Goal: Information Seeking & Learning: Learn about a topic

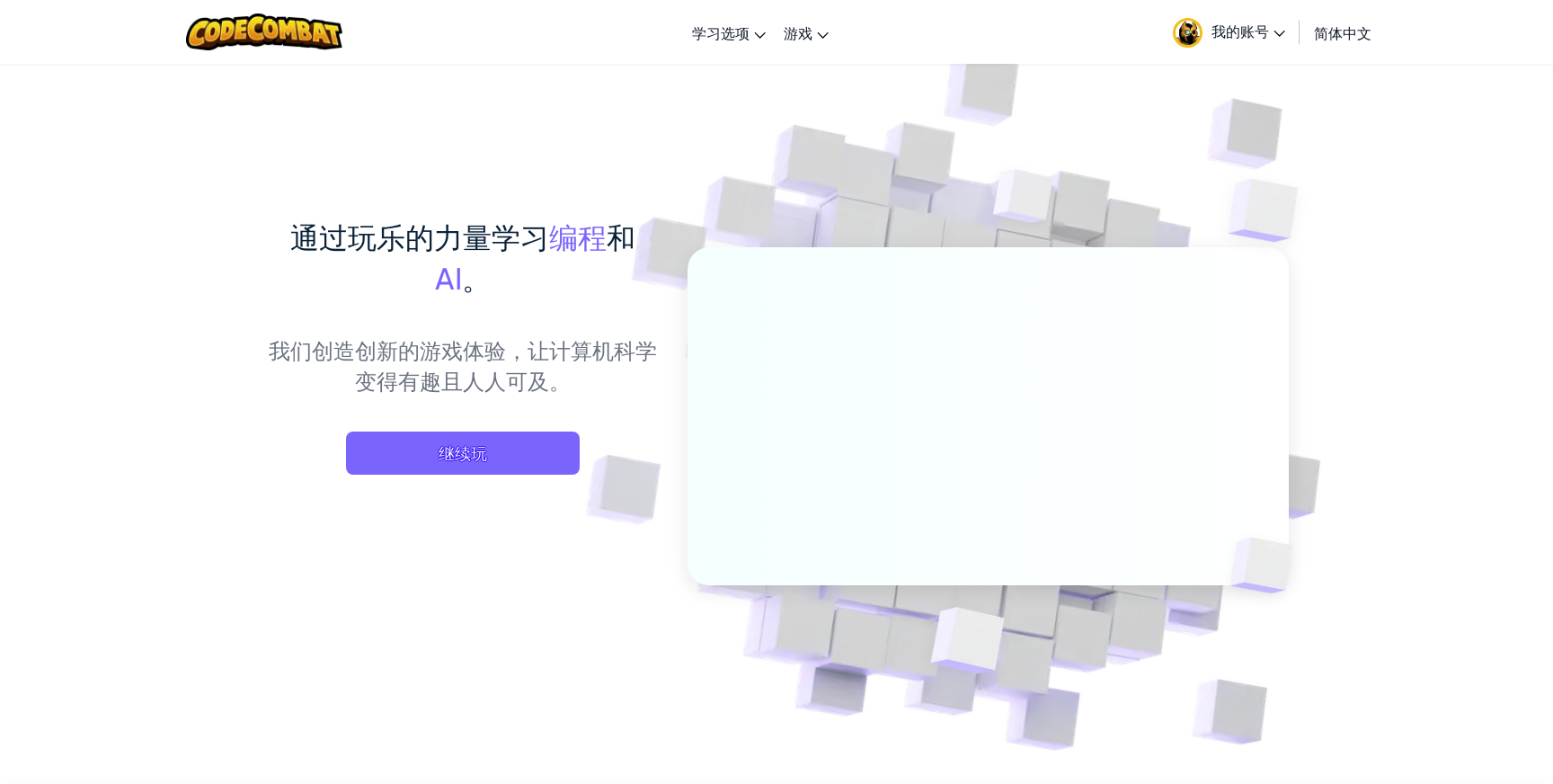
click at [1248, 32] on span "我的账号" at bounding box center [1249, 30] width 74 height 18
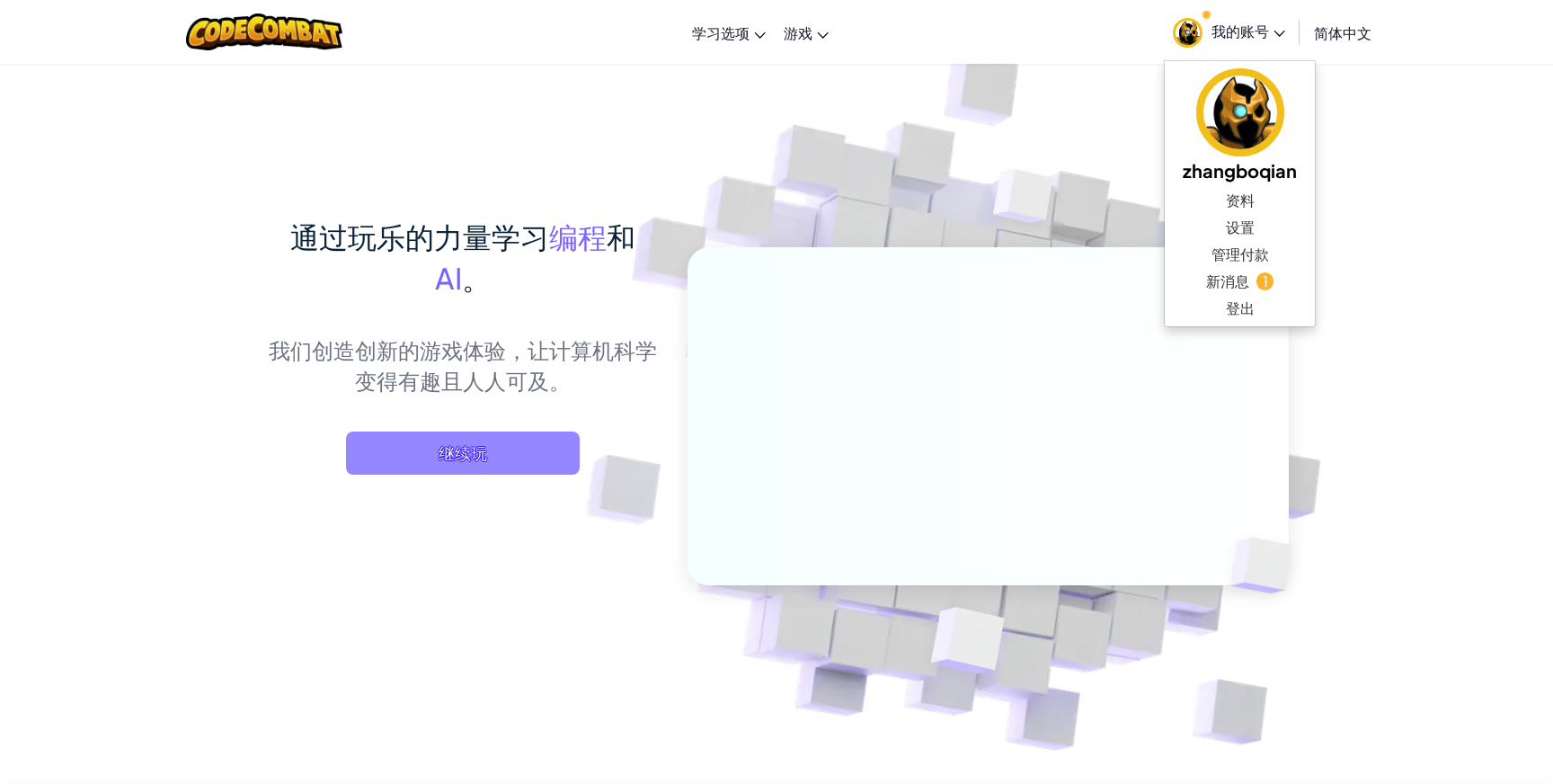
click at [427, 446] on span "继续玩" at bounding box center [462, 453] width 234 height 44
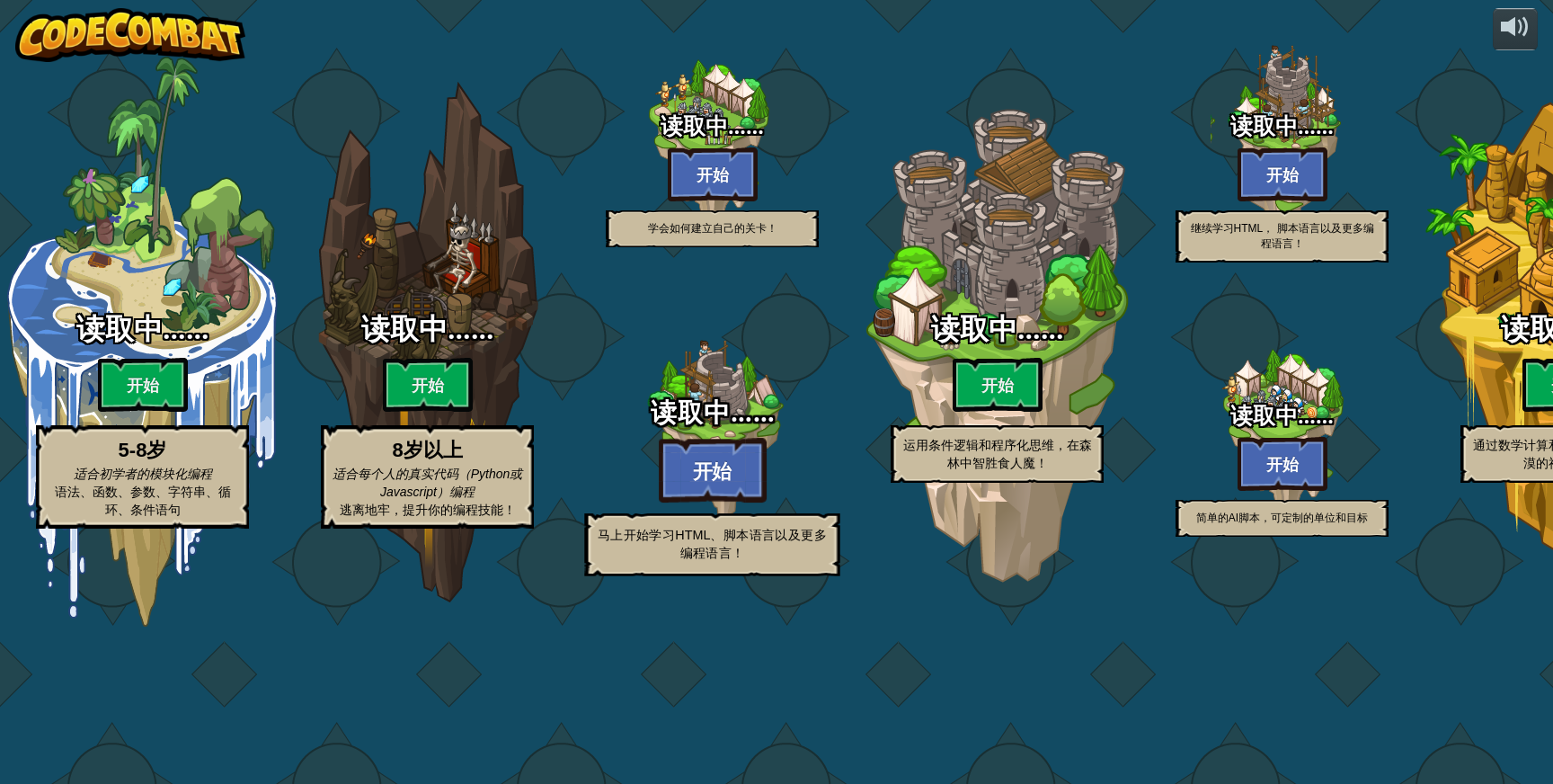
select select "zh-[PERSON_NAME]"
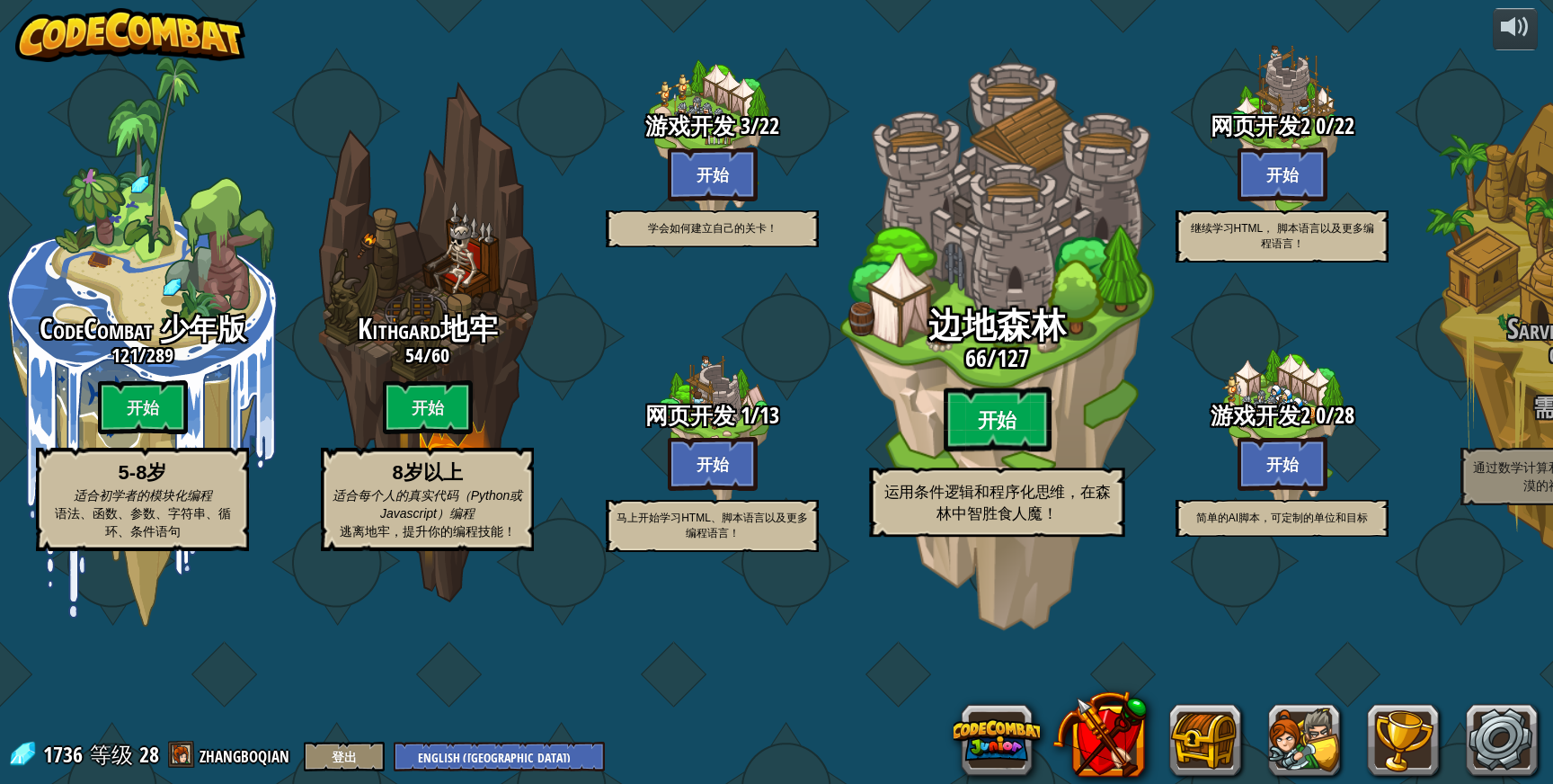
click at [998, 452] on btn "开始" at bounding box center [998, 420] width 108 height 65
select select "zh-[PERSON_NAME]"
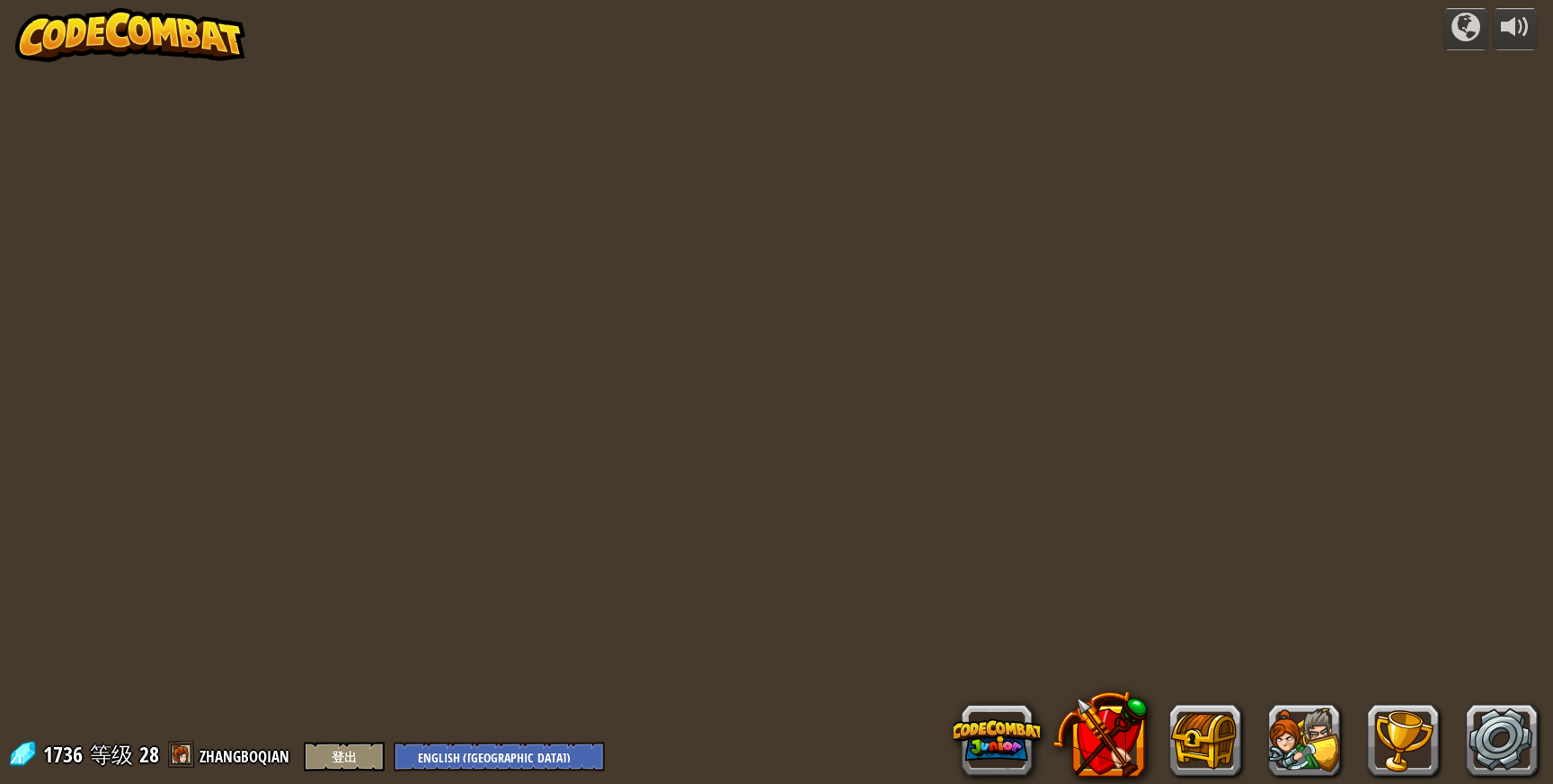
select select "zh-[PERSON_NAME]"
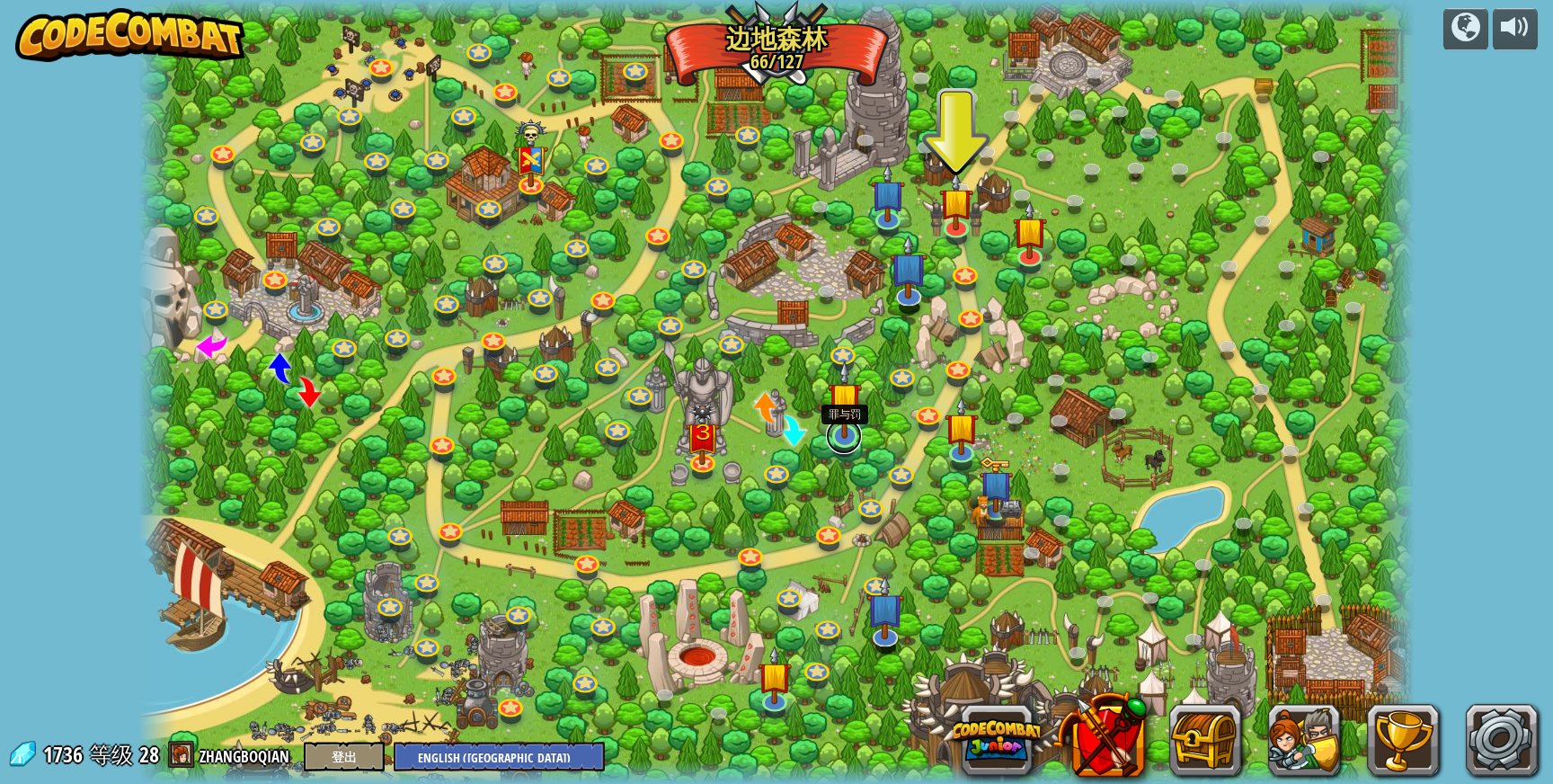
click at [841, 444] on link at bounding box center [843, 435] width 36 height 36
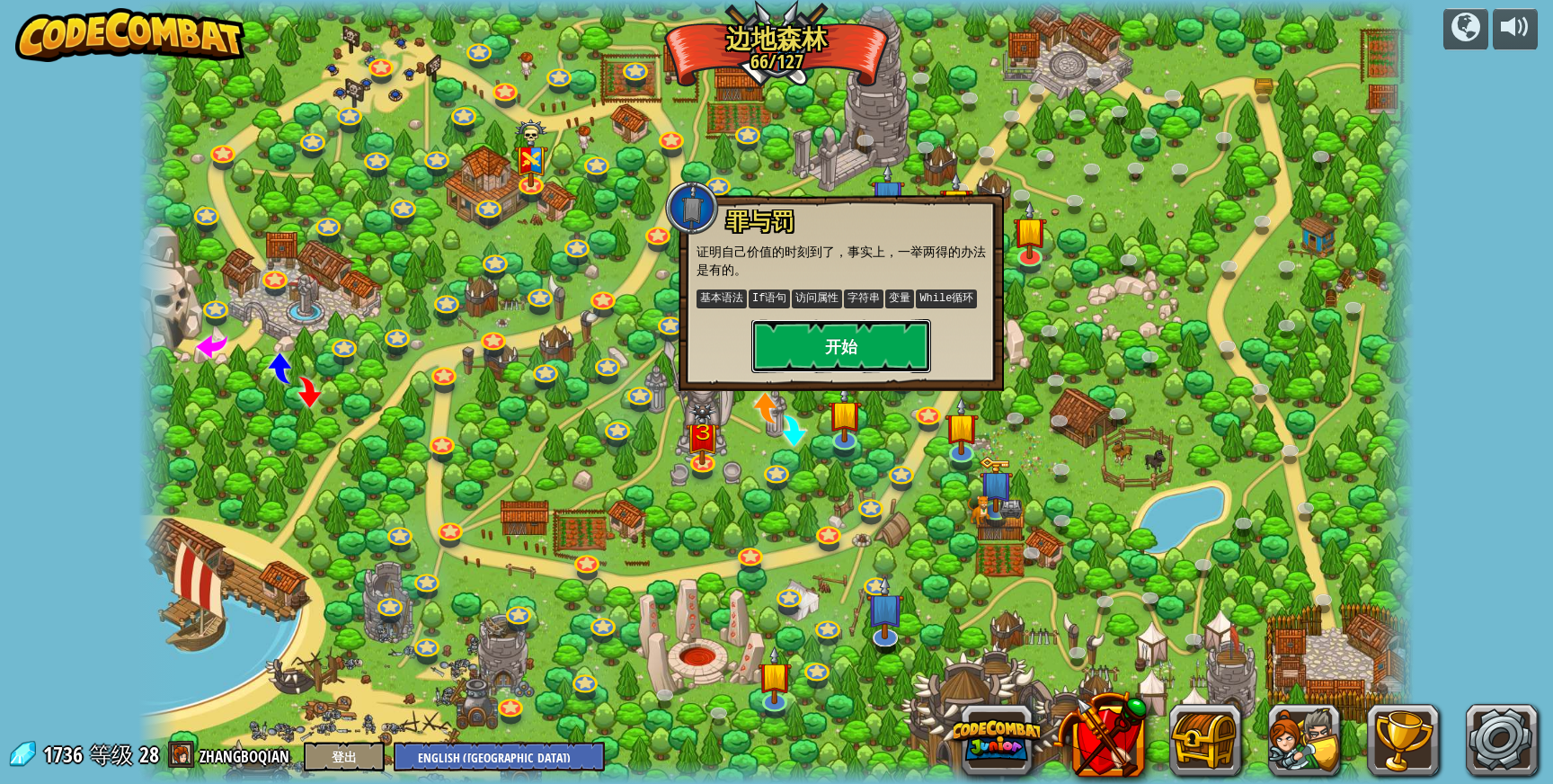
click at [872, 342] on button "开始" at bounding box center [840, 346] width 179 height 54
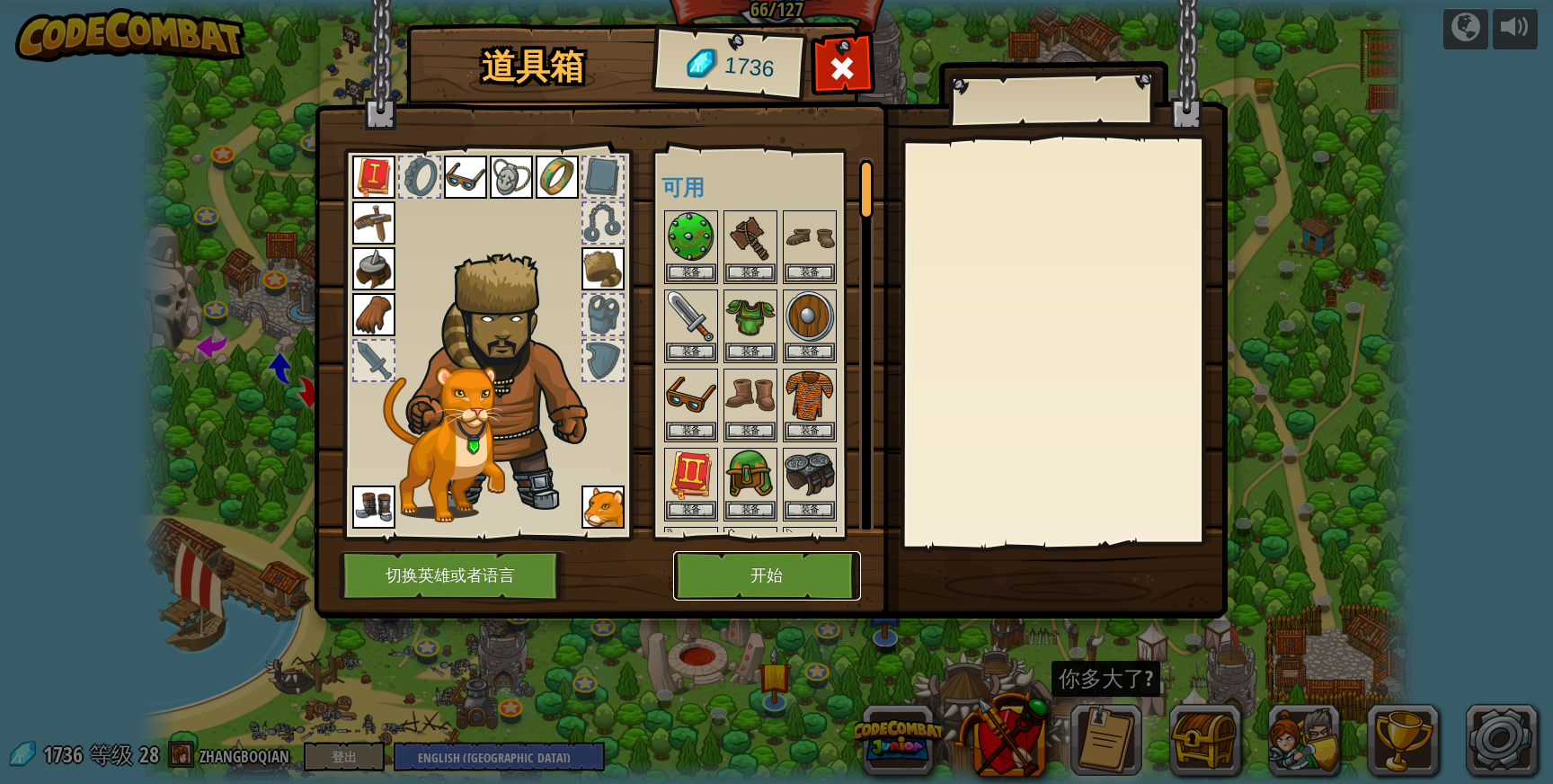
click at [779, 580] on button "开始" at bounding box center [768, 575] width 188 height 49
click at [793, 577] on button "开始" at bounding box center [768, 575] width 188 height 49
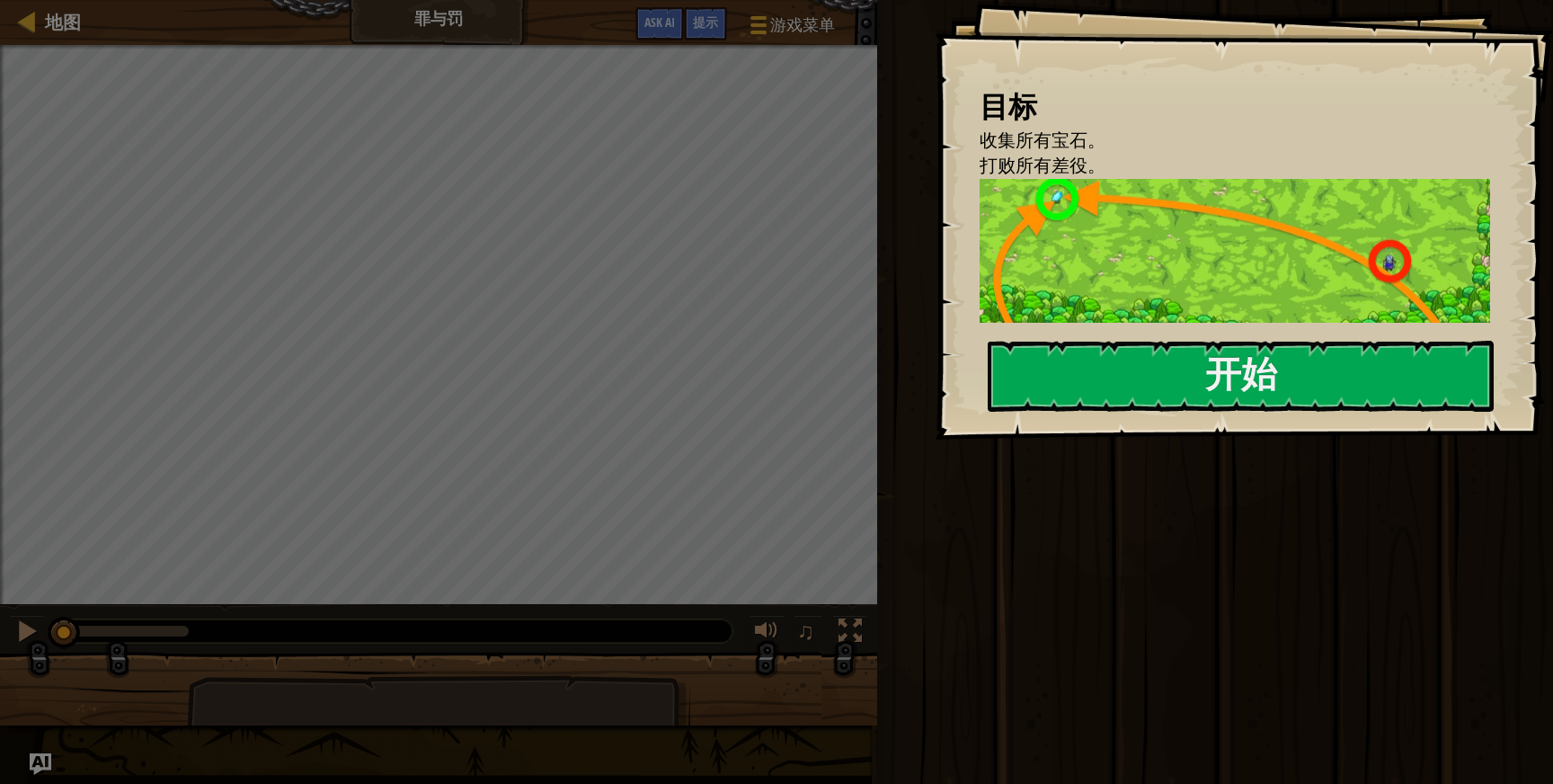
click at [1142, 418] on div "目标 收集所有宝石。 打败所有差役。 把敌人和宝石的位置连接成容易理解的字符串，以便于火炮攻击。 1 2 3 enemy = hero . findNeare…" at bounding box center [1244, 219] width 618 height 439
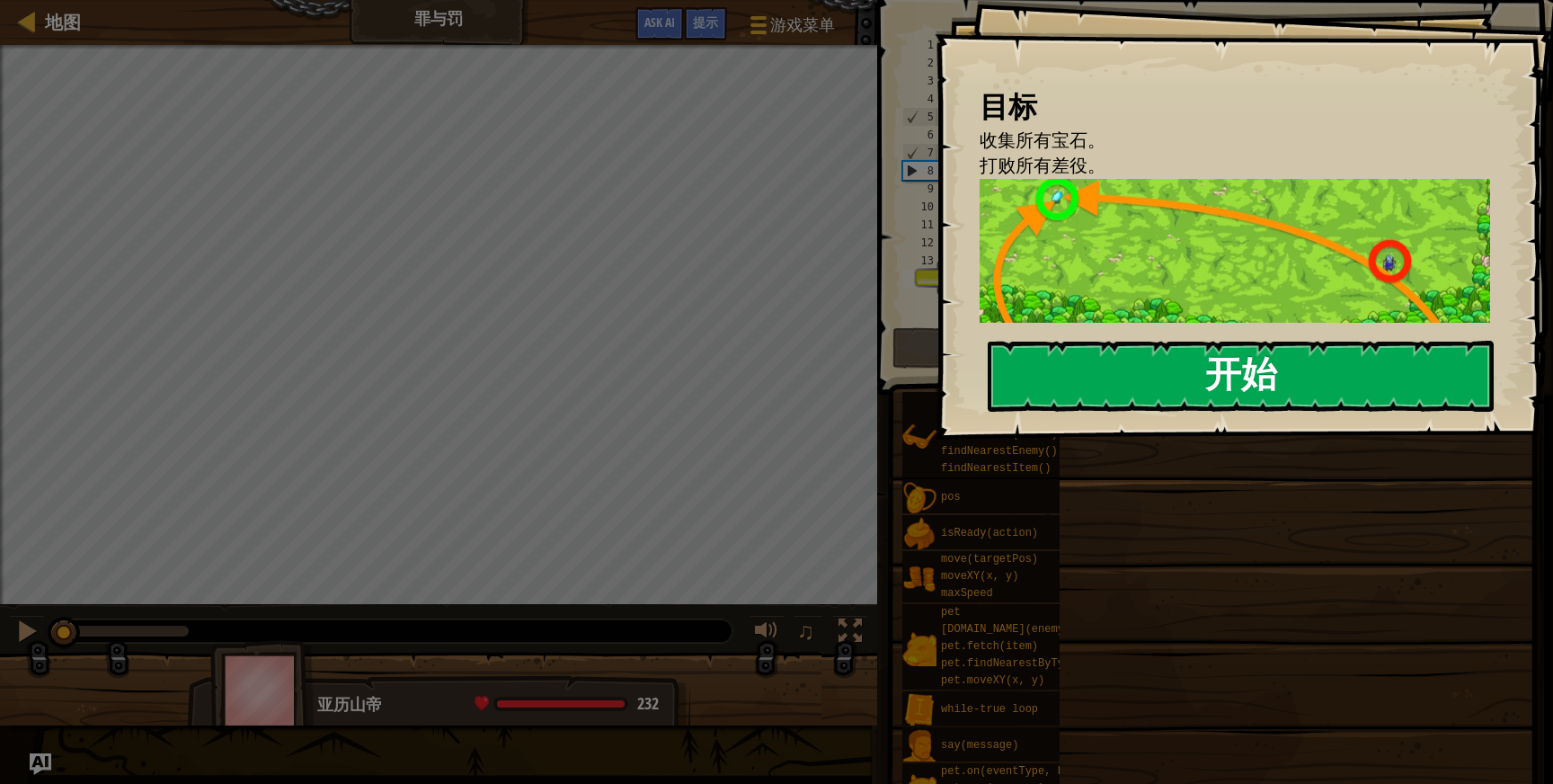
click at [1146, 377] on button "开始" at bounding box center [1241, 375] width 506 height 71
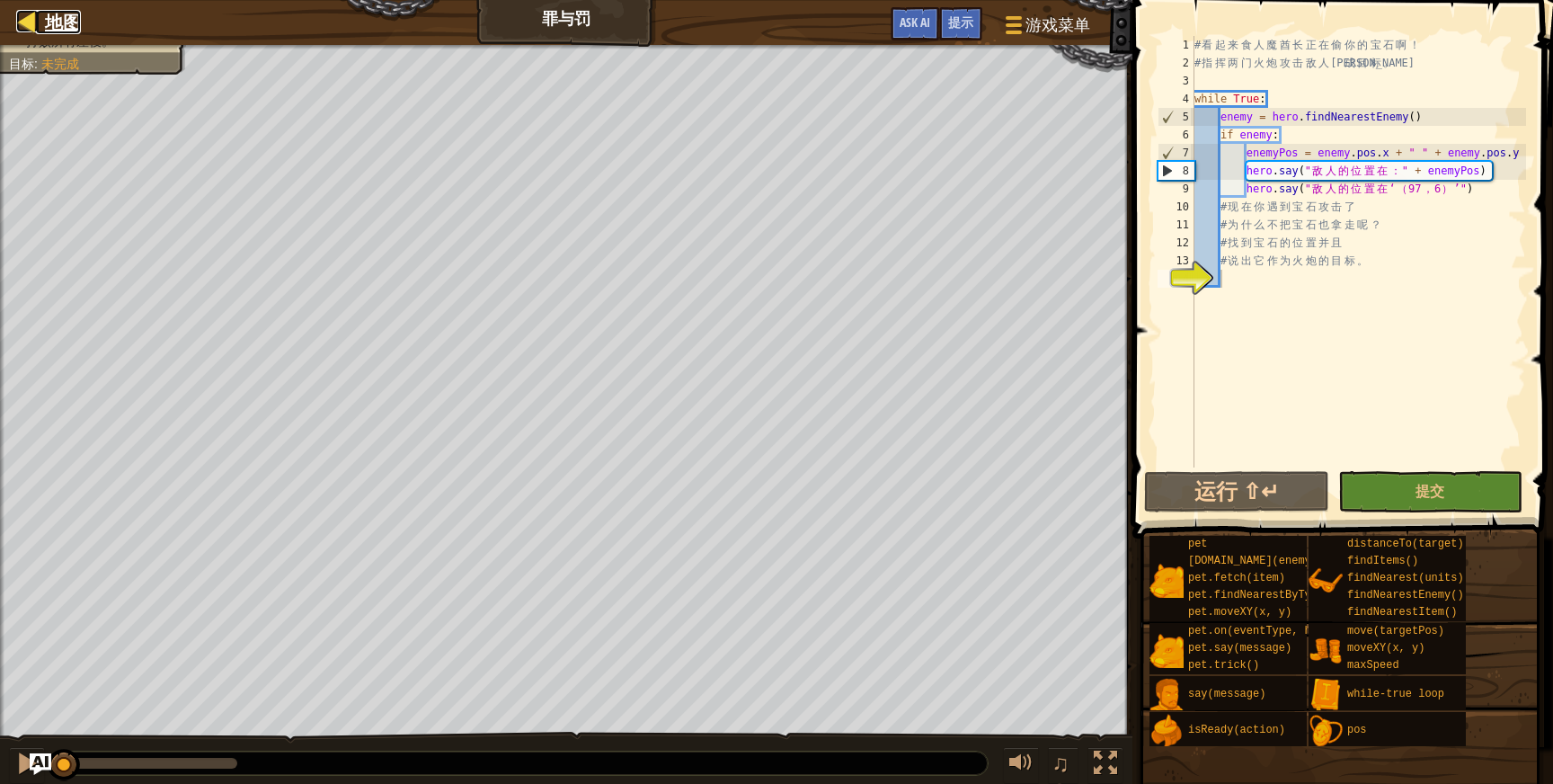
click at [55, 20] on span "地图" at bounding box center [62, 21] width 36 height 24
select select "zh-[PERSON_NAME]"
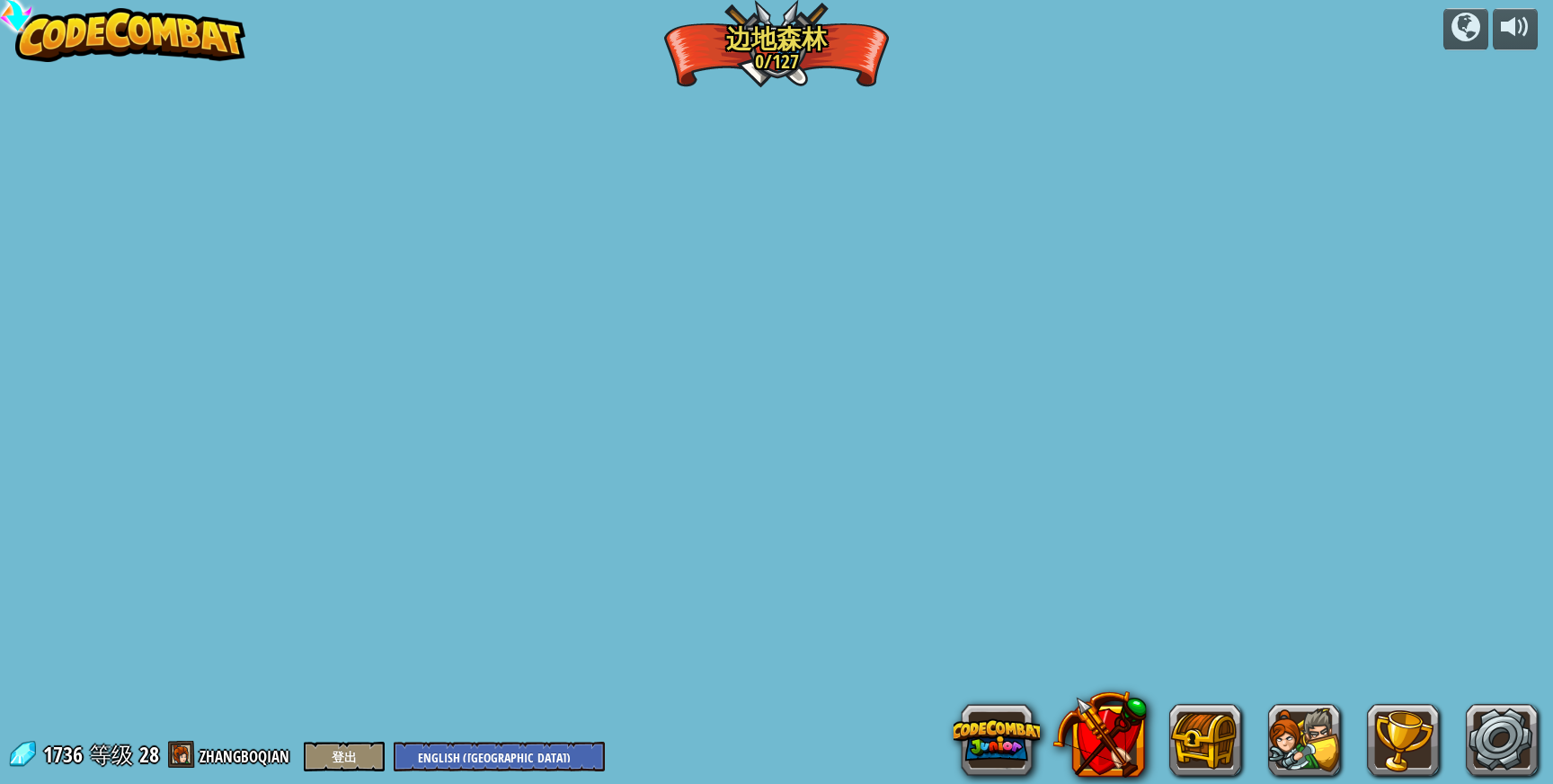
select select "zh-[PERSON_NAME]"
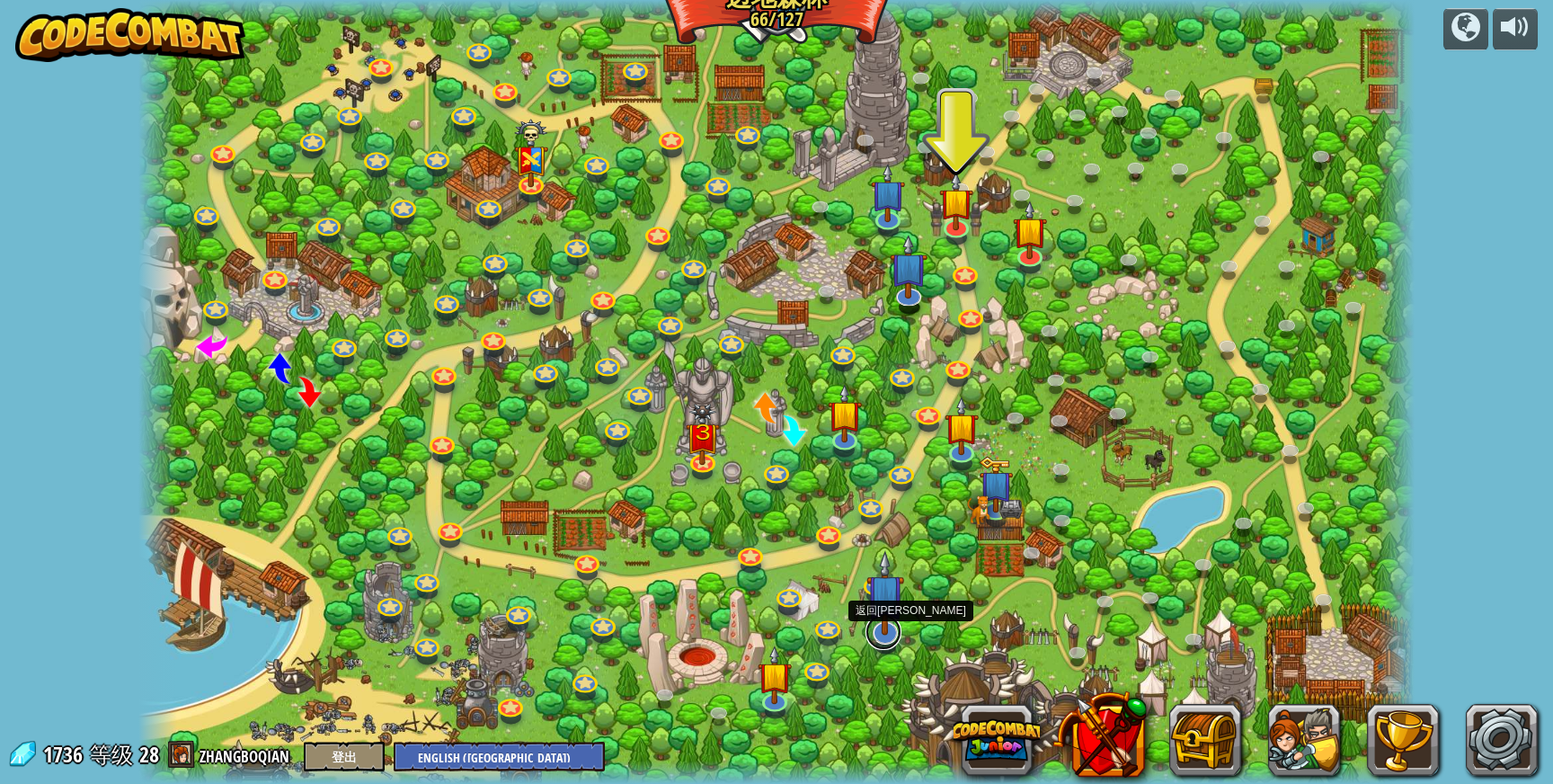
click at [887, 638] on link at bounding box center [883, 631] width 36 height 36
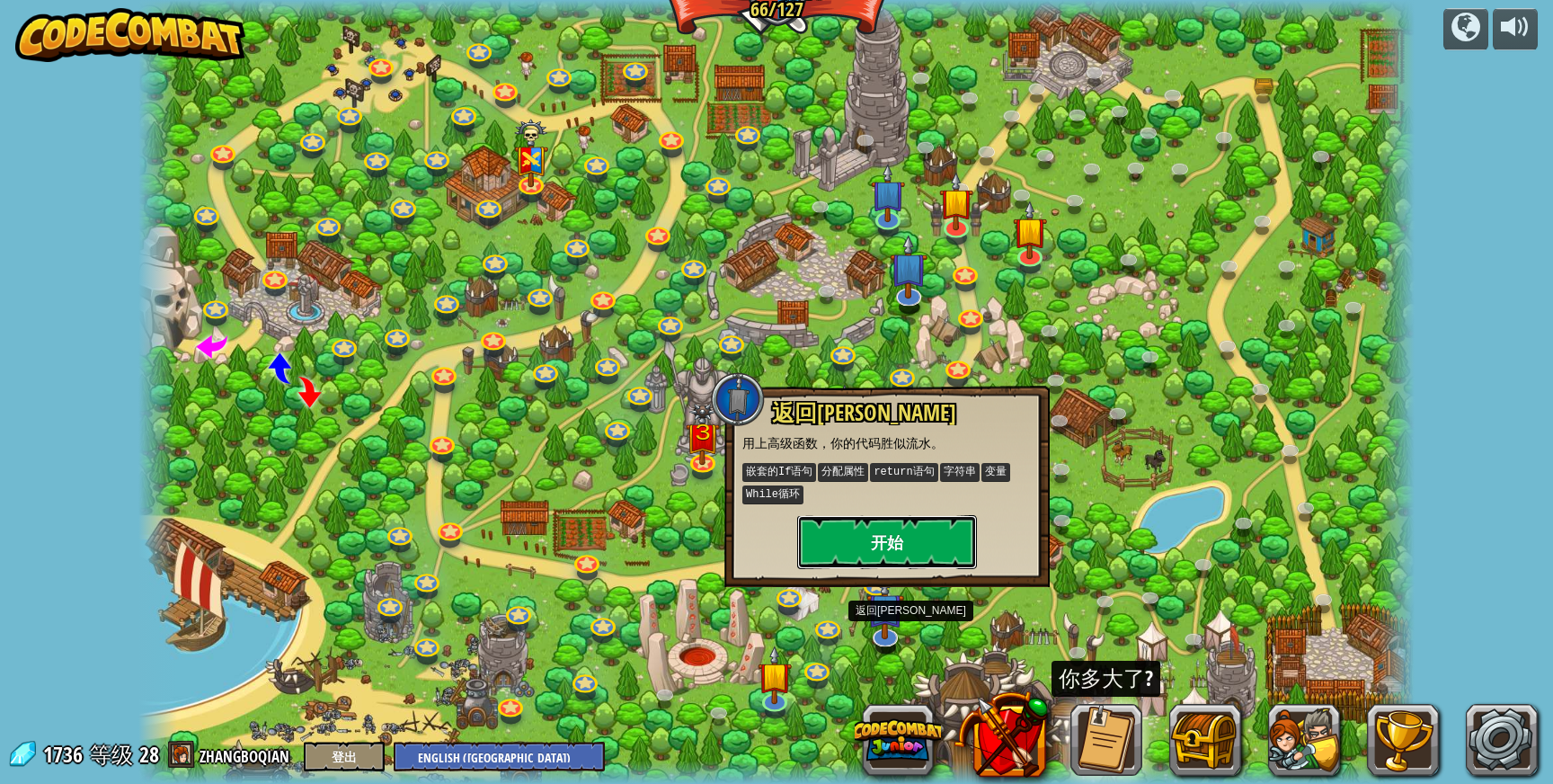
click at [913, 532] on button "开始" at bounding box center [886, 542] width 179 height 54
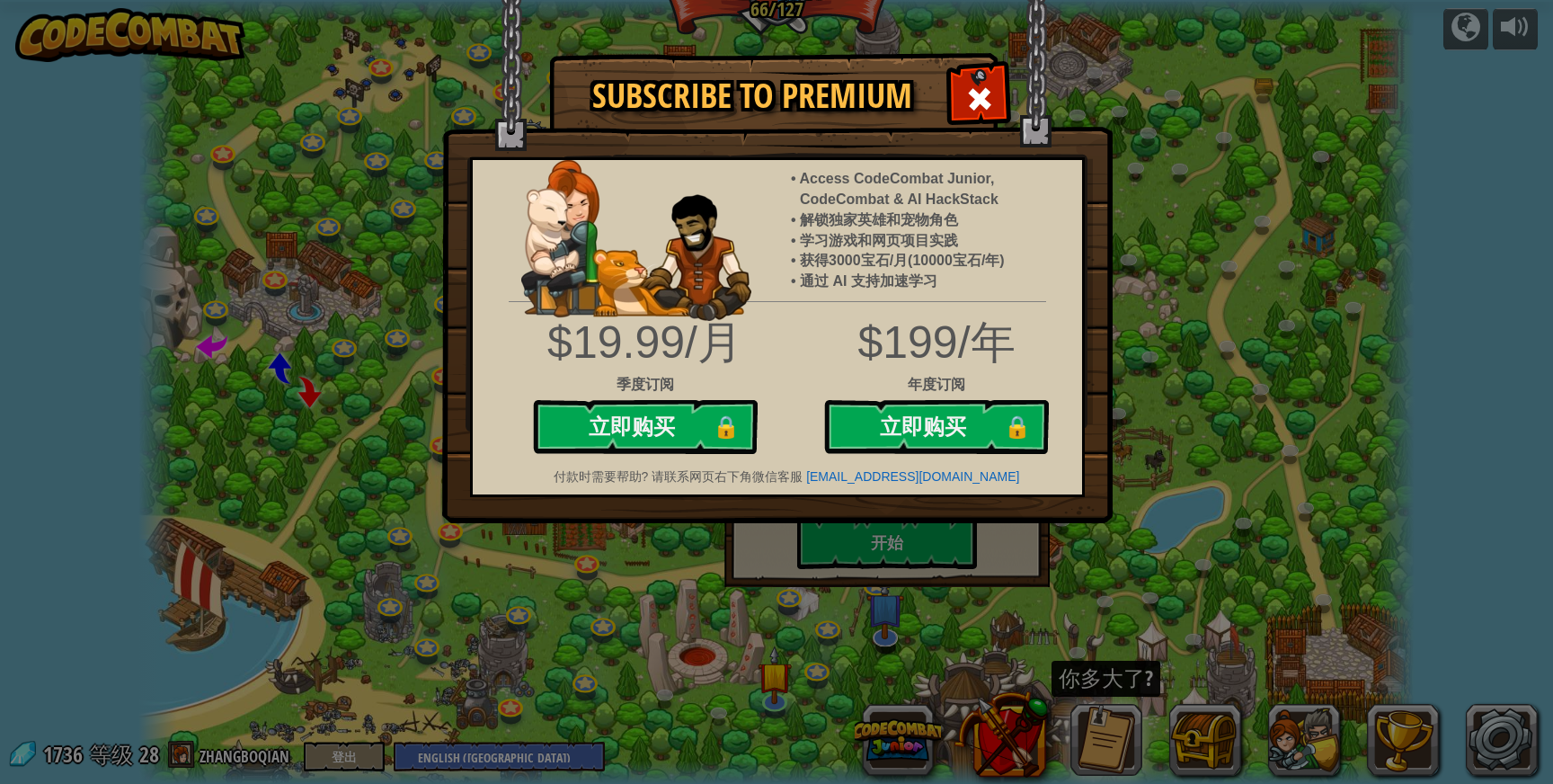
click at [982, 93] on span at bounding box center [980, 99] width 29 height 29
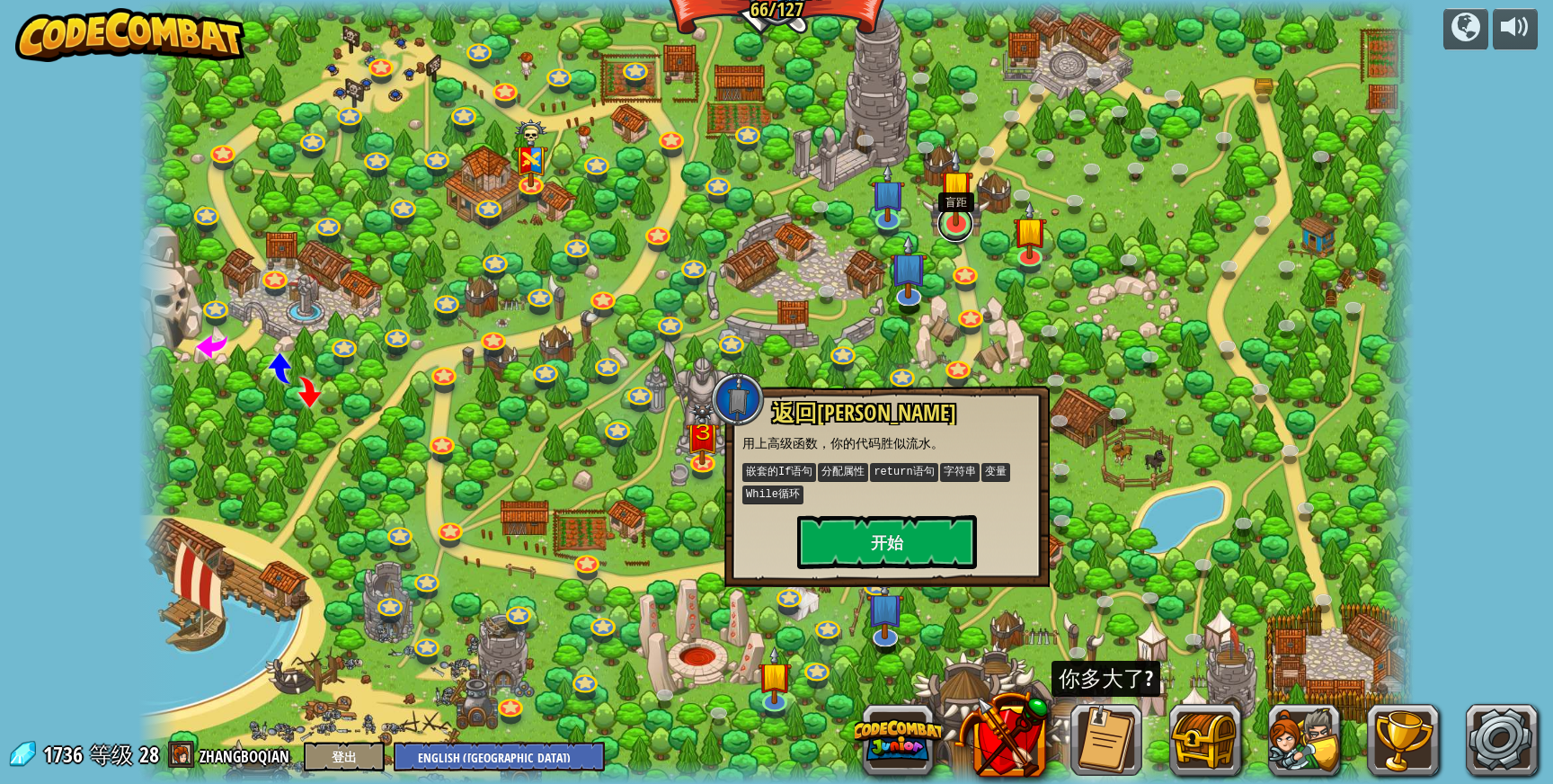
click at [957, 233] on link at bounding box center [955, 223] width 36 height 36
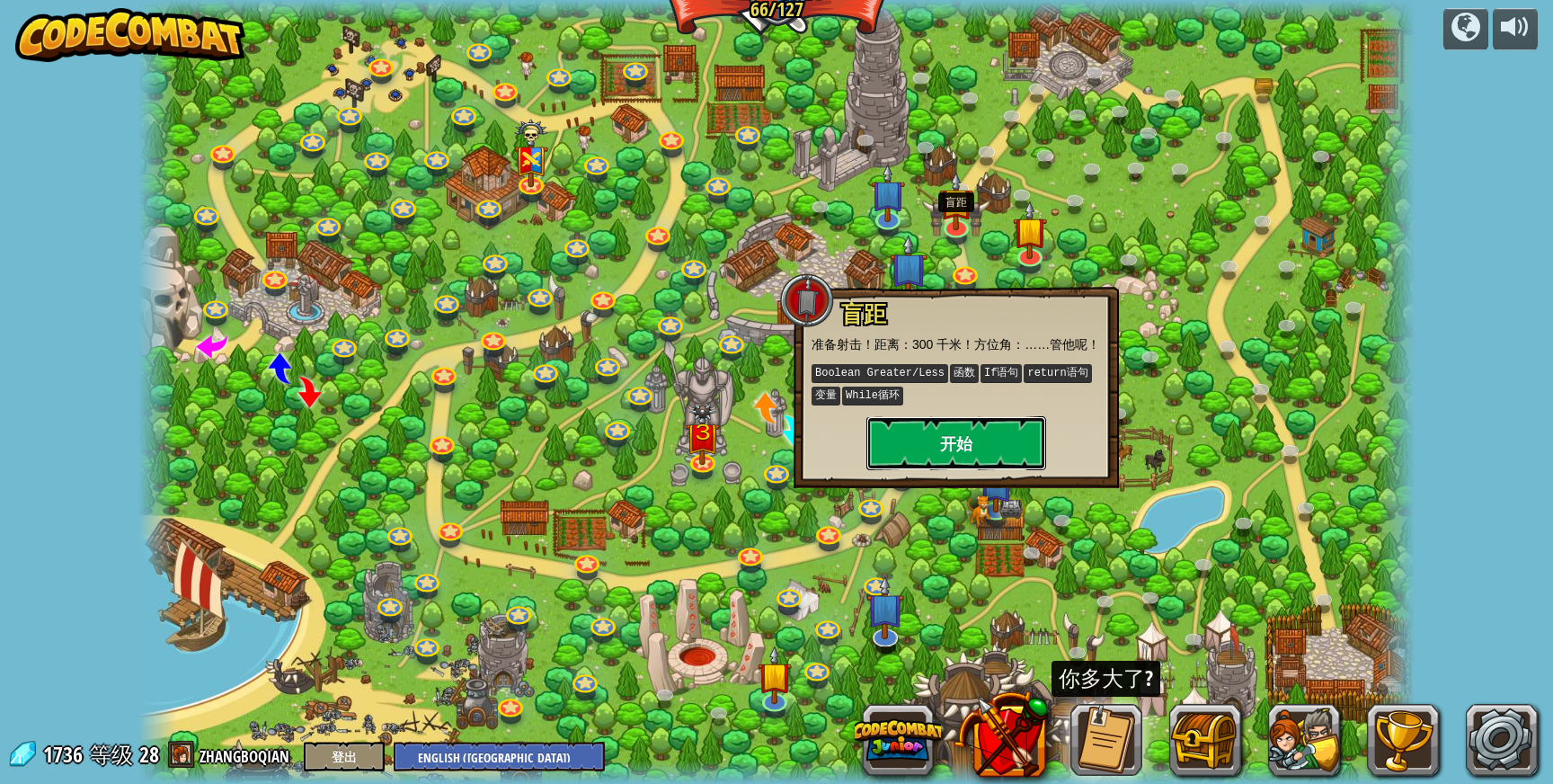
click at [958, 451] on button "开始" at bounding box center [956, 443] width 179 height 54
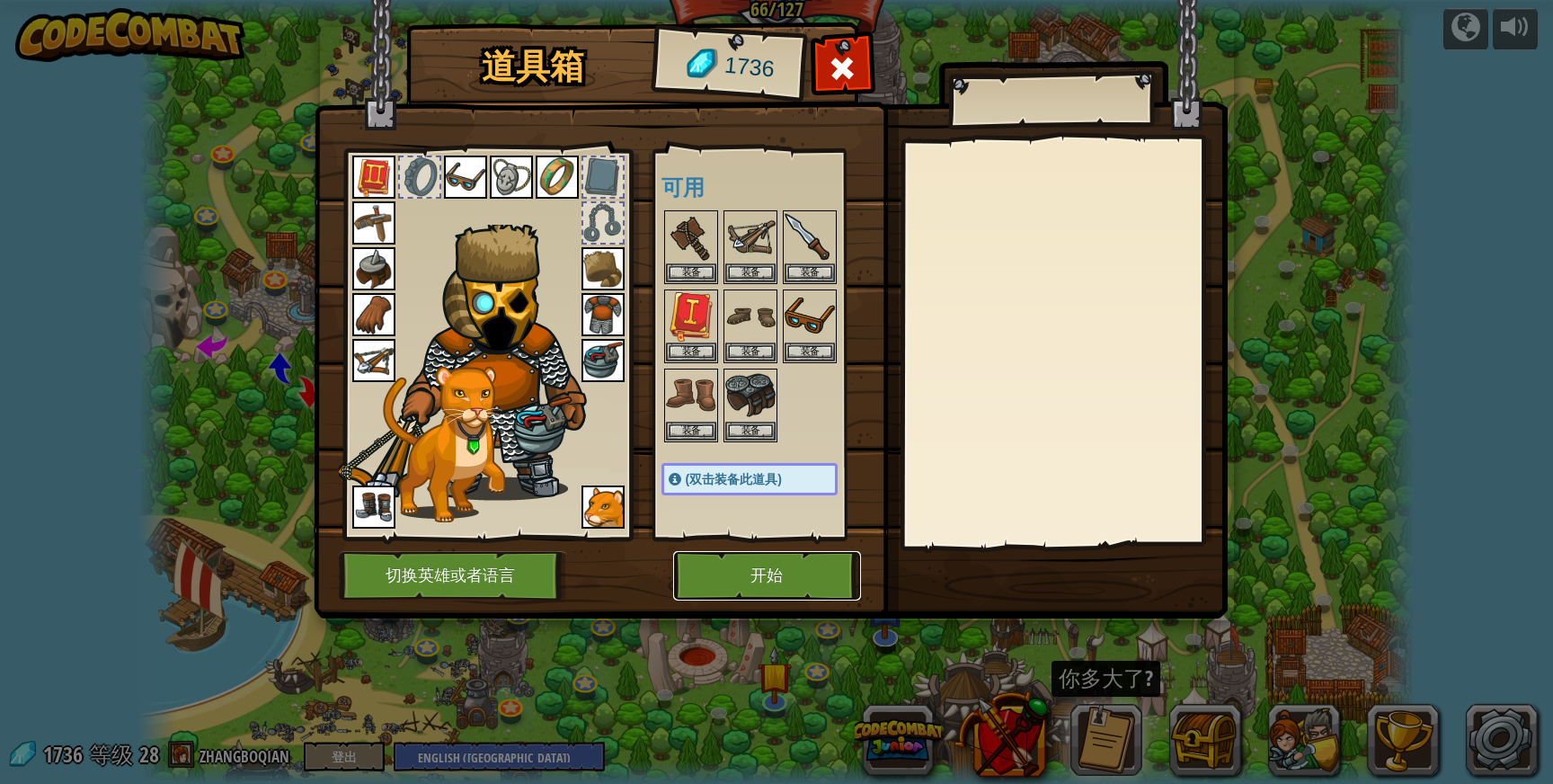
click at [798, 560] on button "开始" at bounding box center [768, 575] width 188 height 49
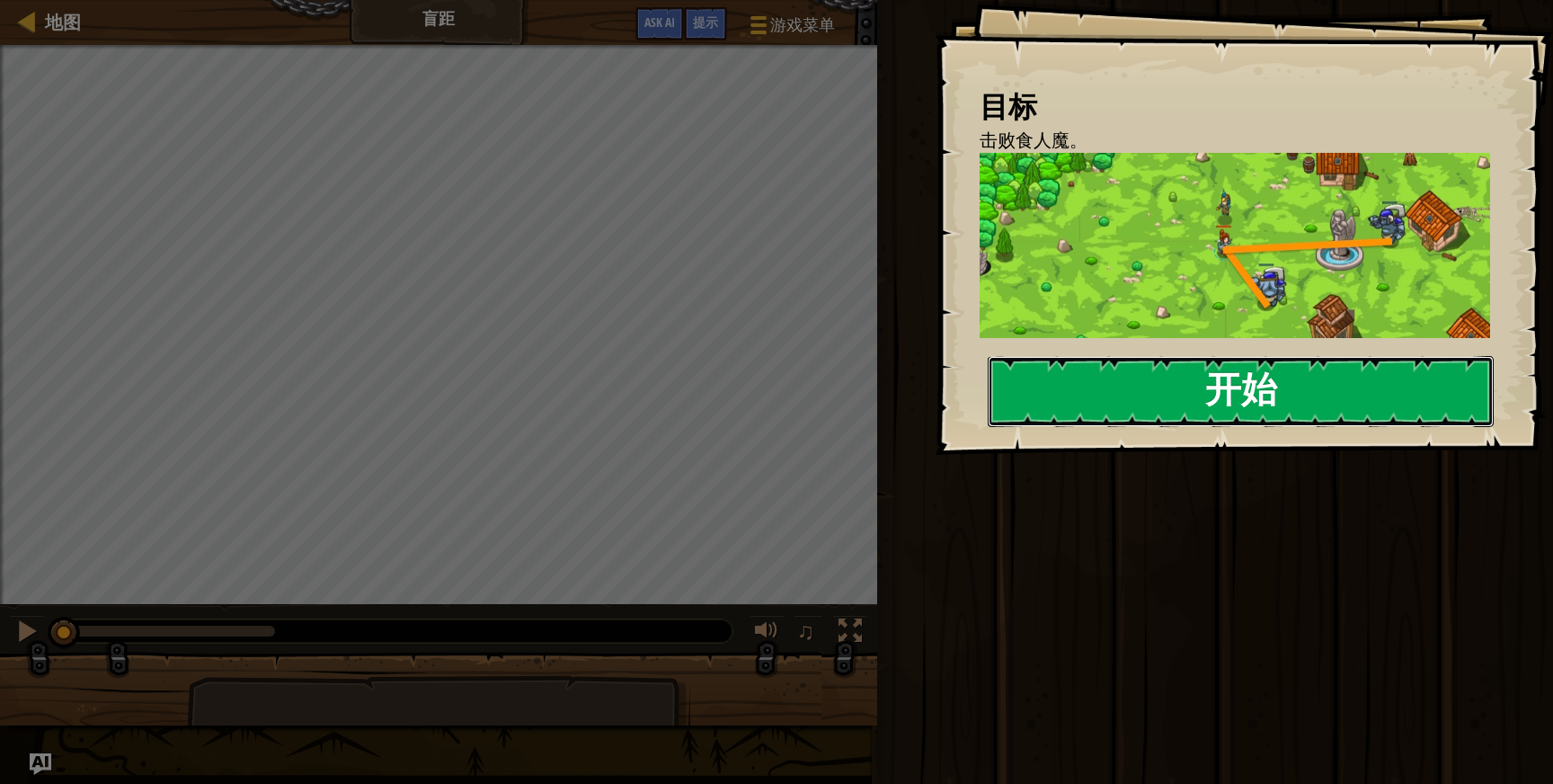
click at [1089, 356] on button "开始" at bounding box center [1241, 391] width 506 height 71
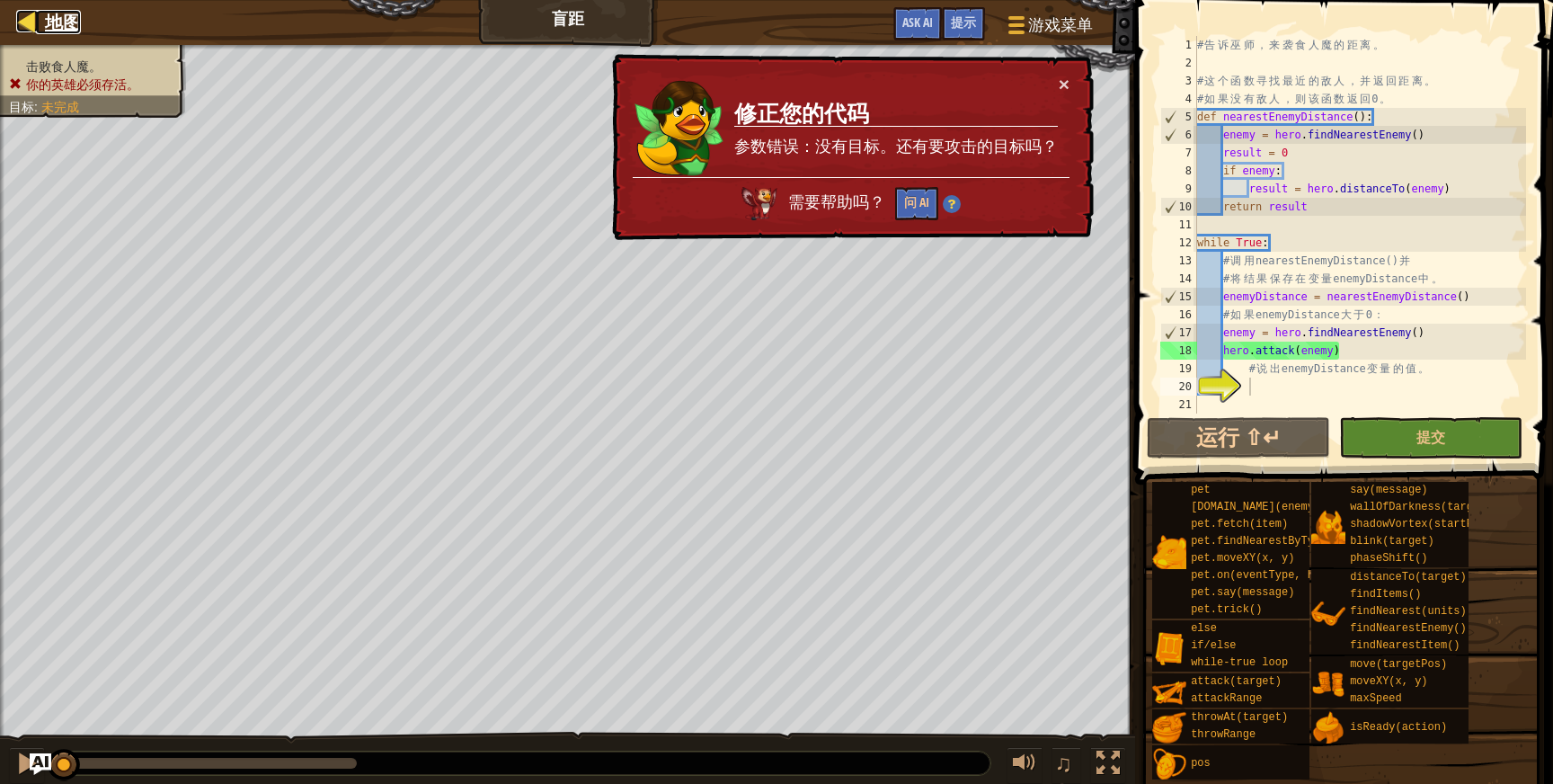
click at [55, 27] on span "地图" at bounding box center [62, 21] width 36 height 24
select select "zh-[PERSON_NAME]"
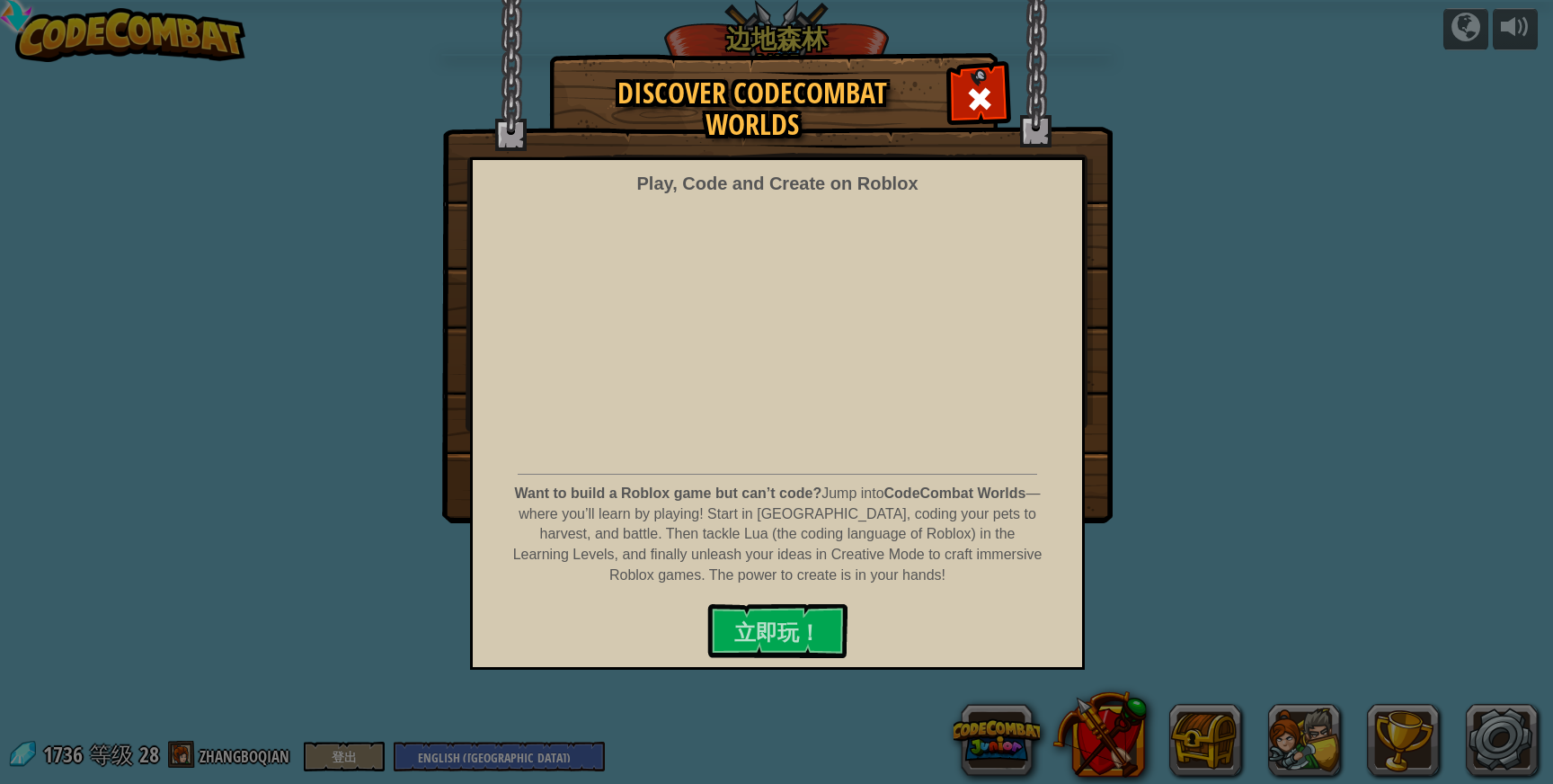
select select "zh-[PERSON_NAME]"
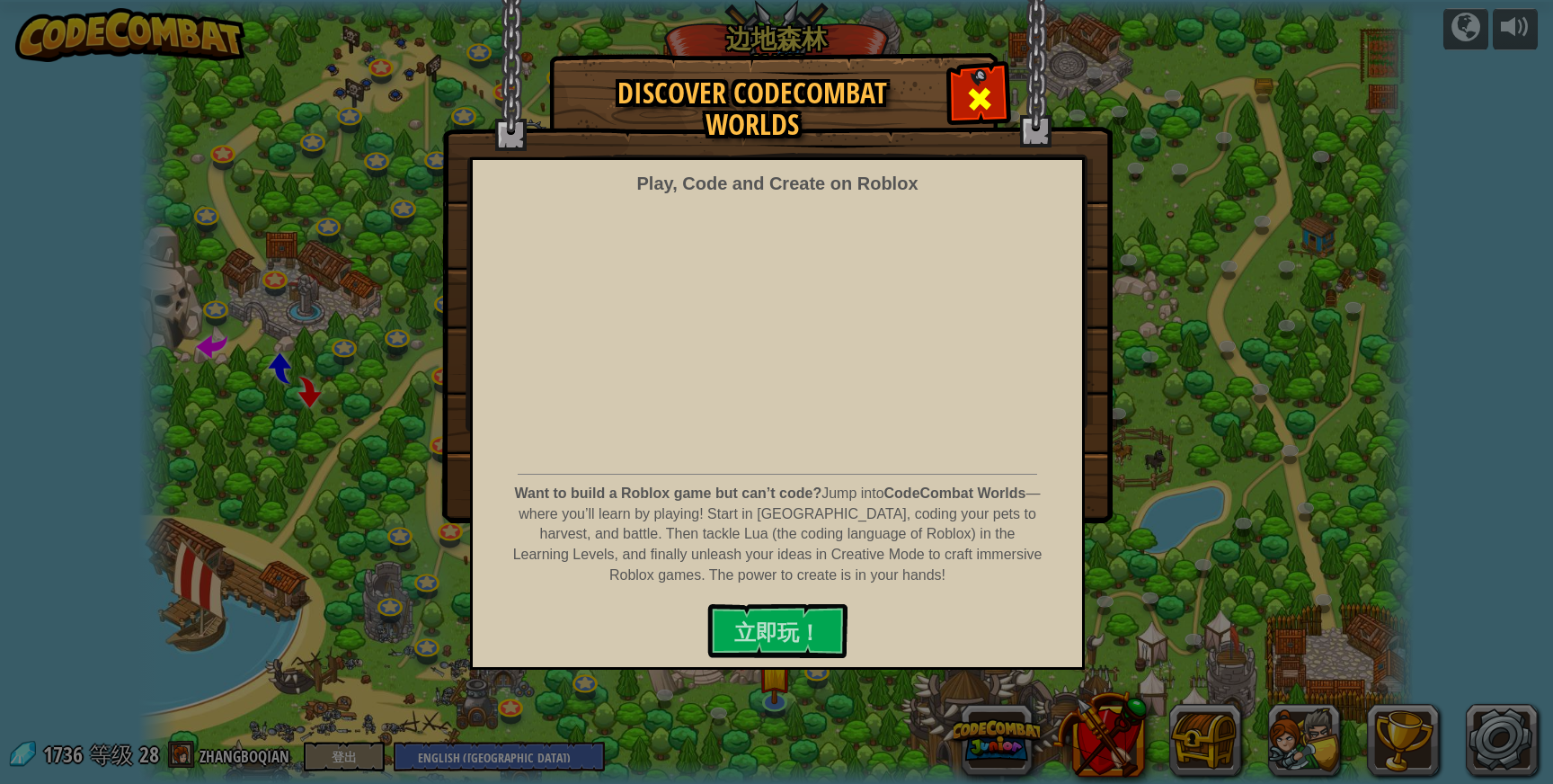
click at [982, 88] on span at bounding box center [980, 99] width 29 height 29
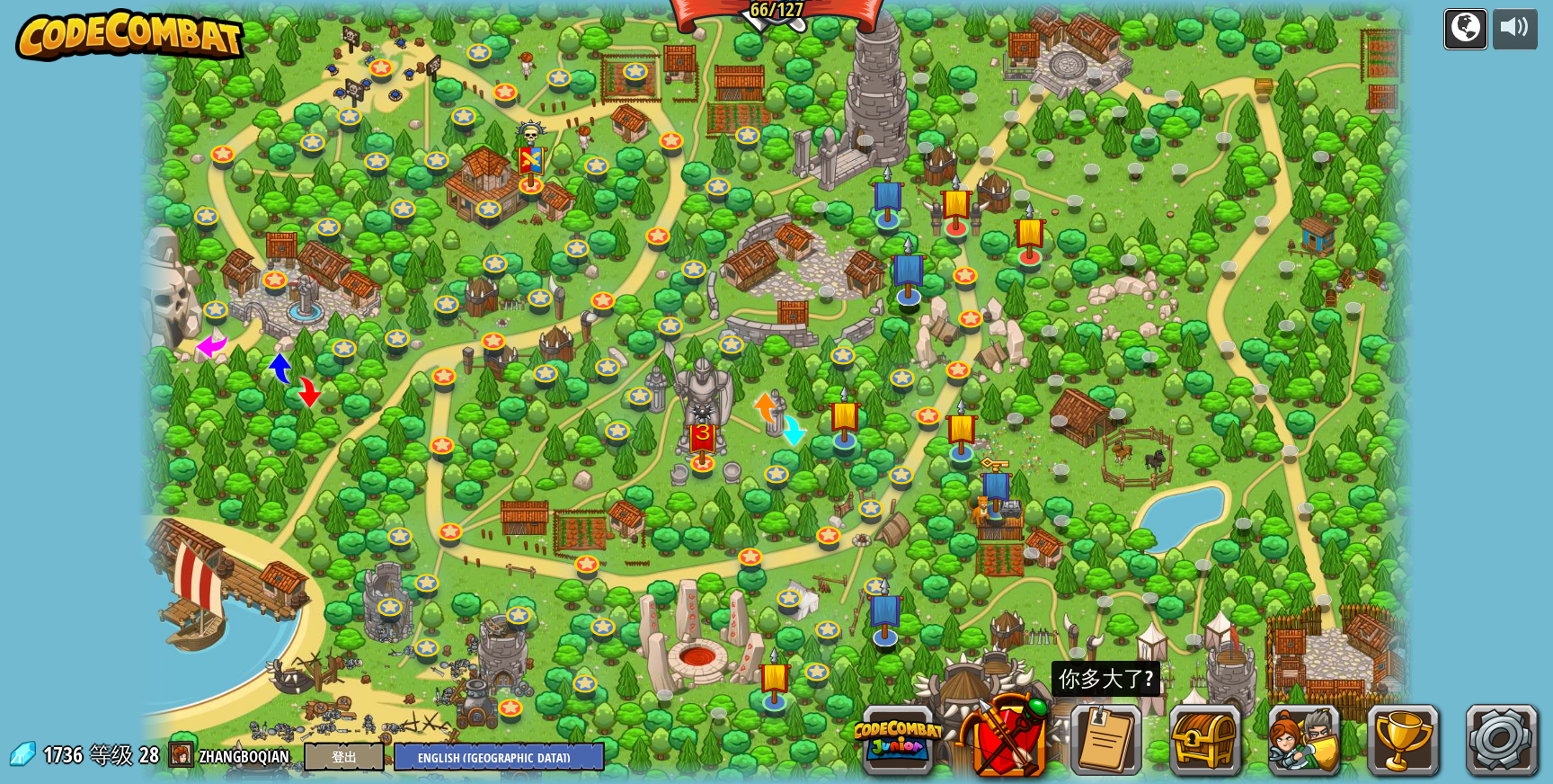
click at [1456, 32] on div at bounding box center [1467, 27] width 29 height 29
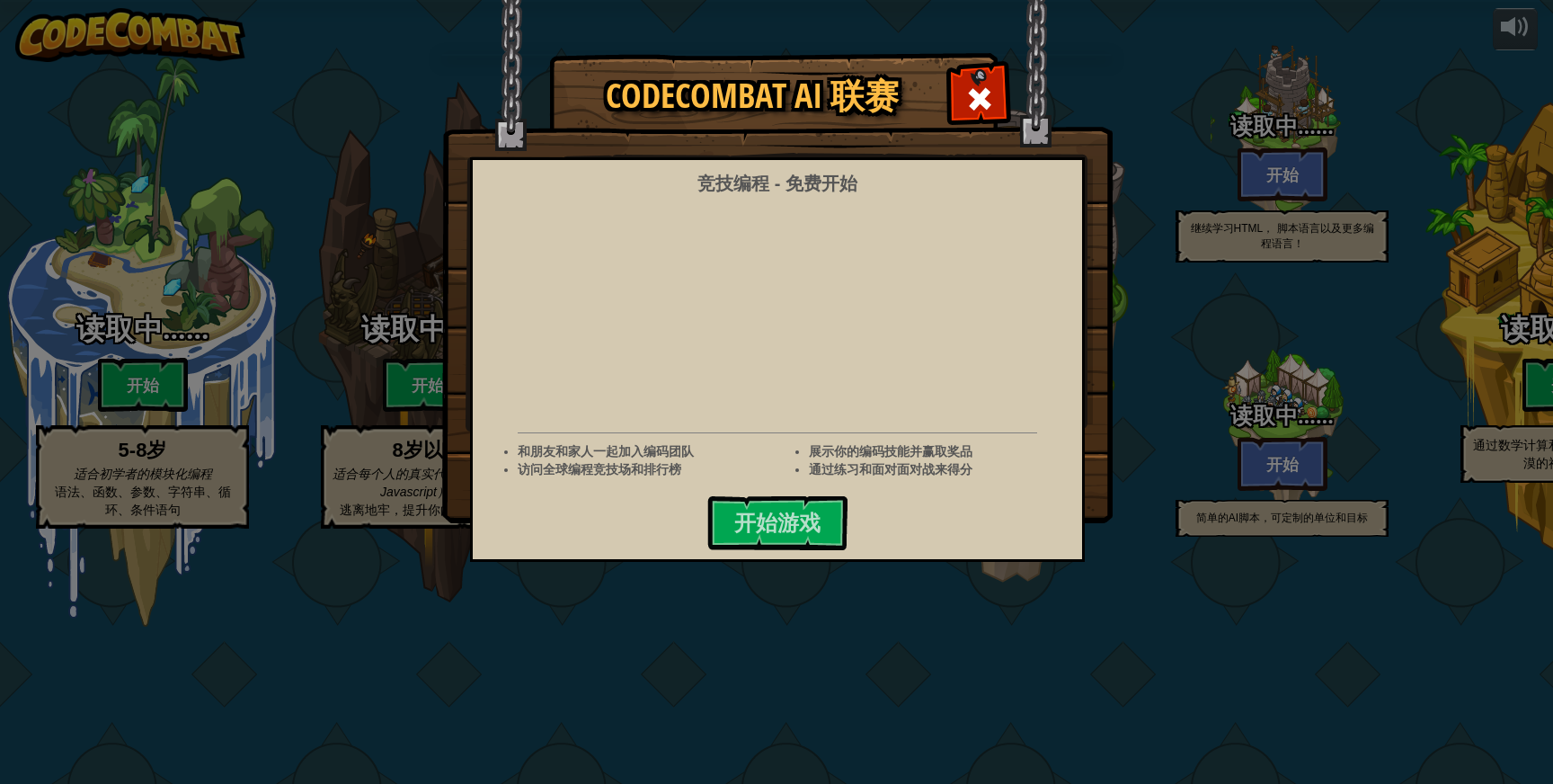
select select "zh-[PERSON_NAME]"
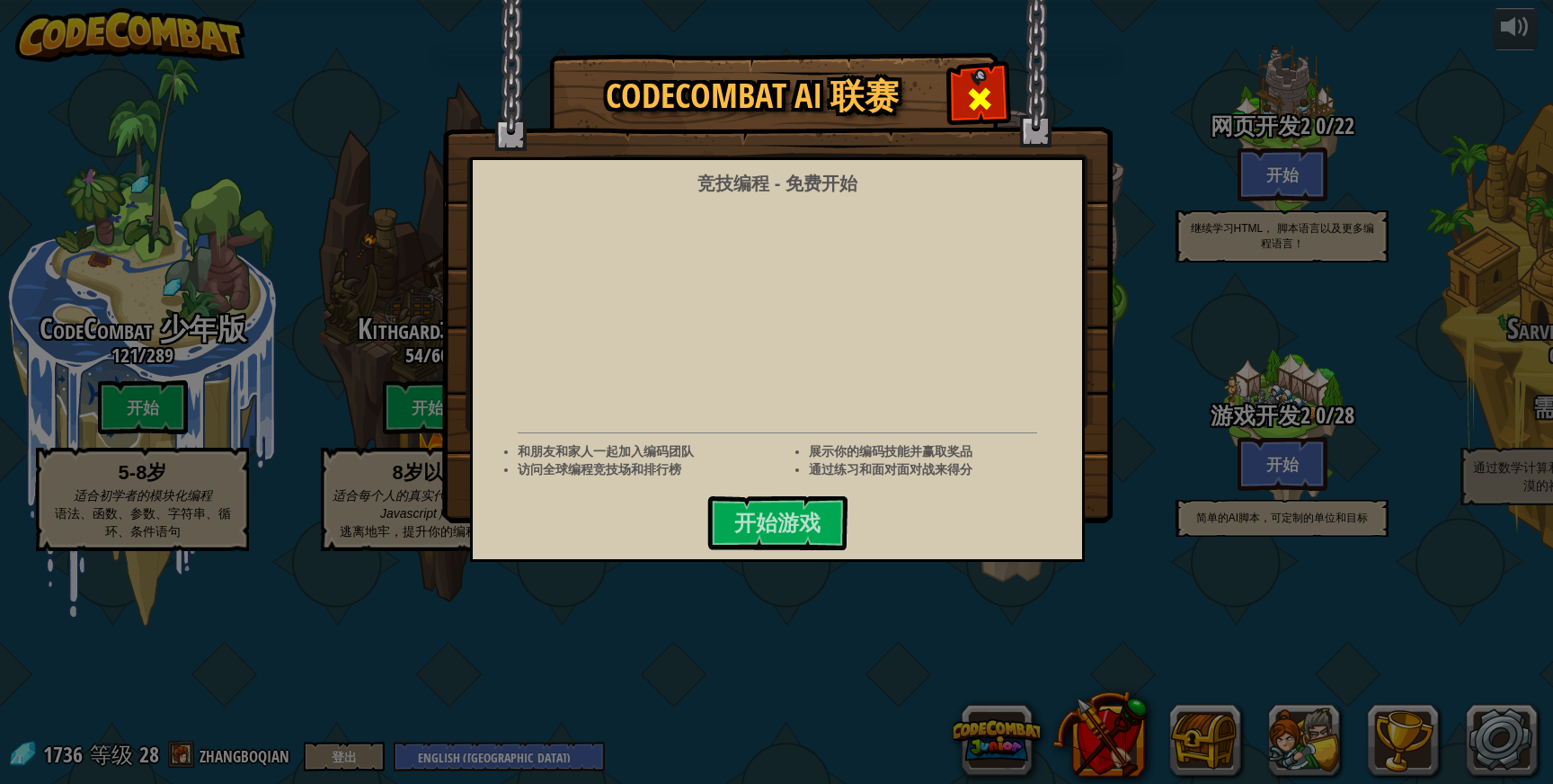
click at [981, 107] on span at bounding box center [980, 99] width 29 height 29
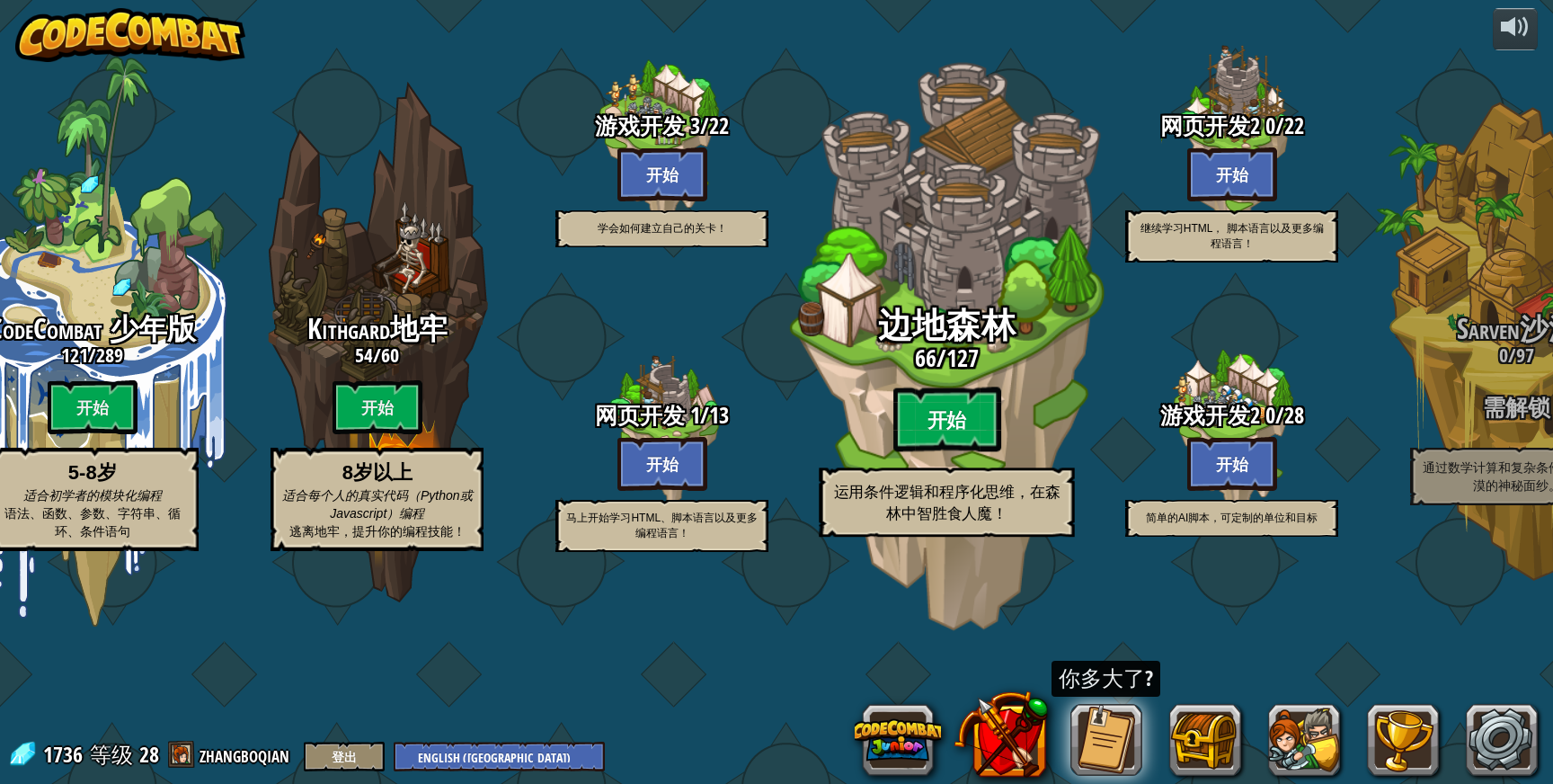
click at [962, 452] on btn "开始" at bounding box center [947, 420] width 108 height 65
select select "zh-[PERSON_NAME]"
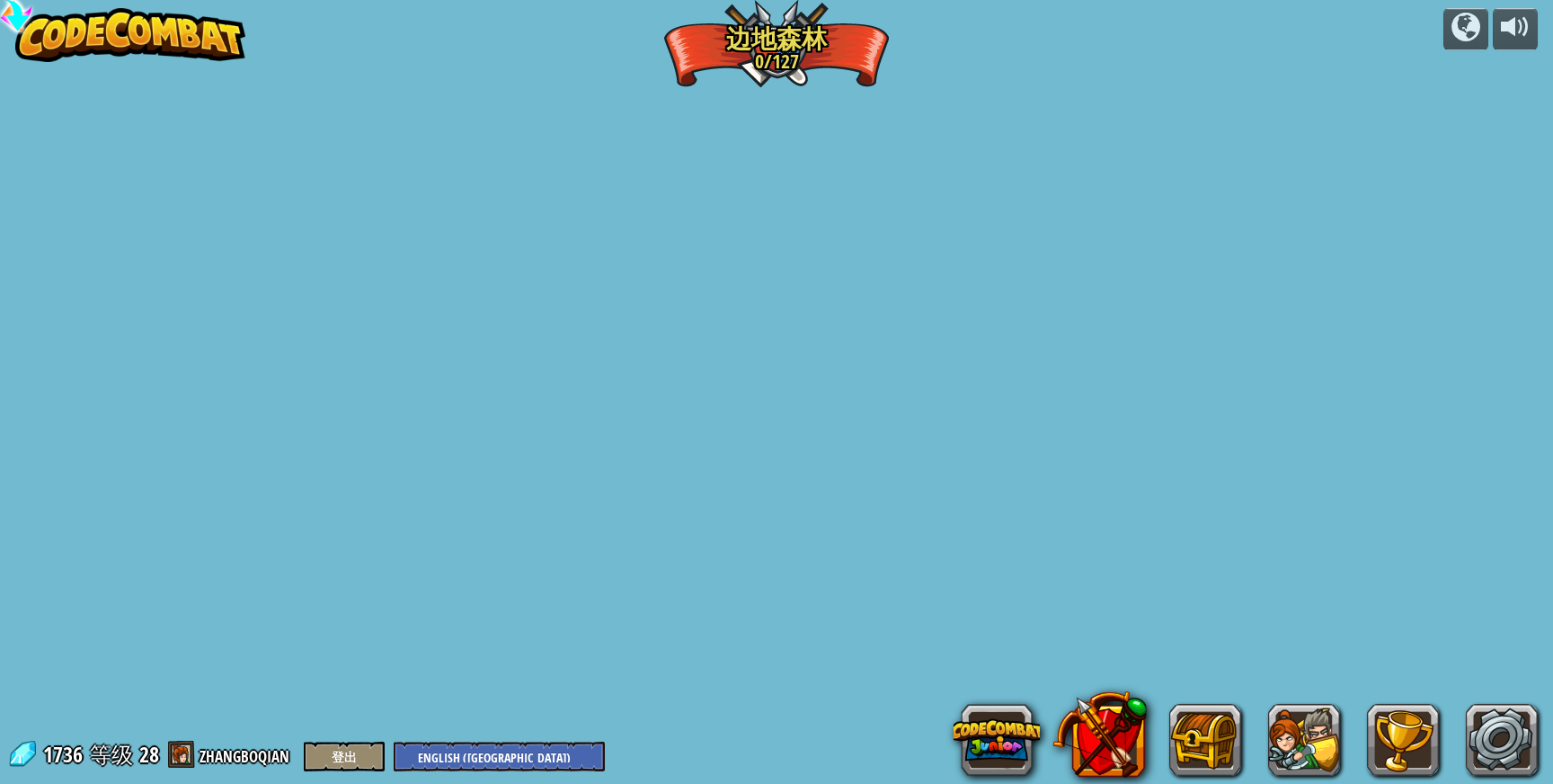
select select "zh-[PERSON_NAME]"
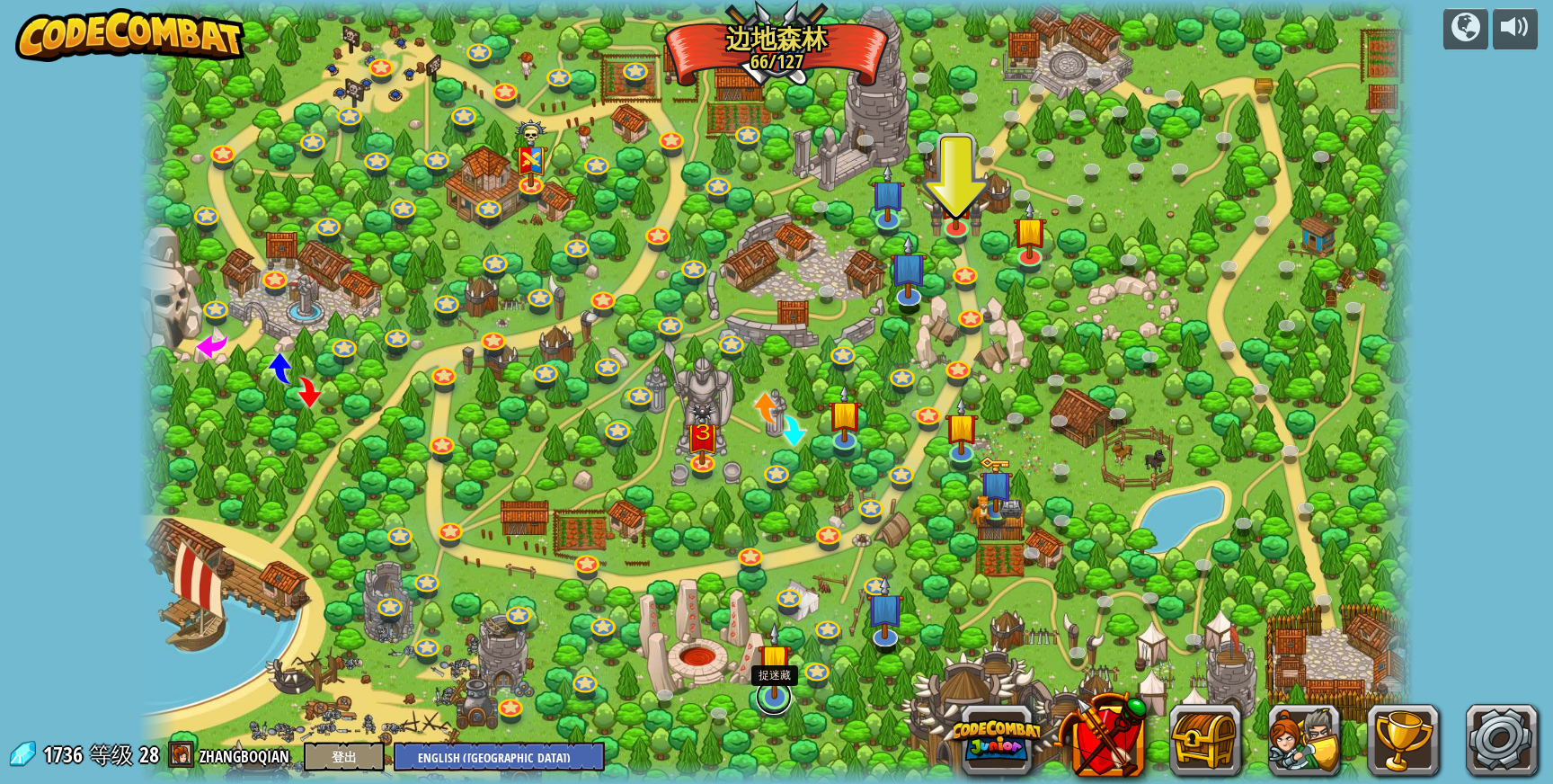
click at [776, 699] on link at bounding box center [774, 696] width 36 height 36
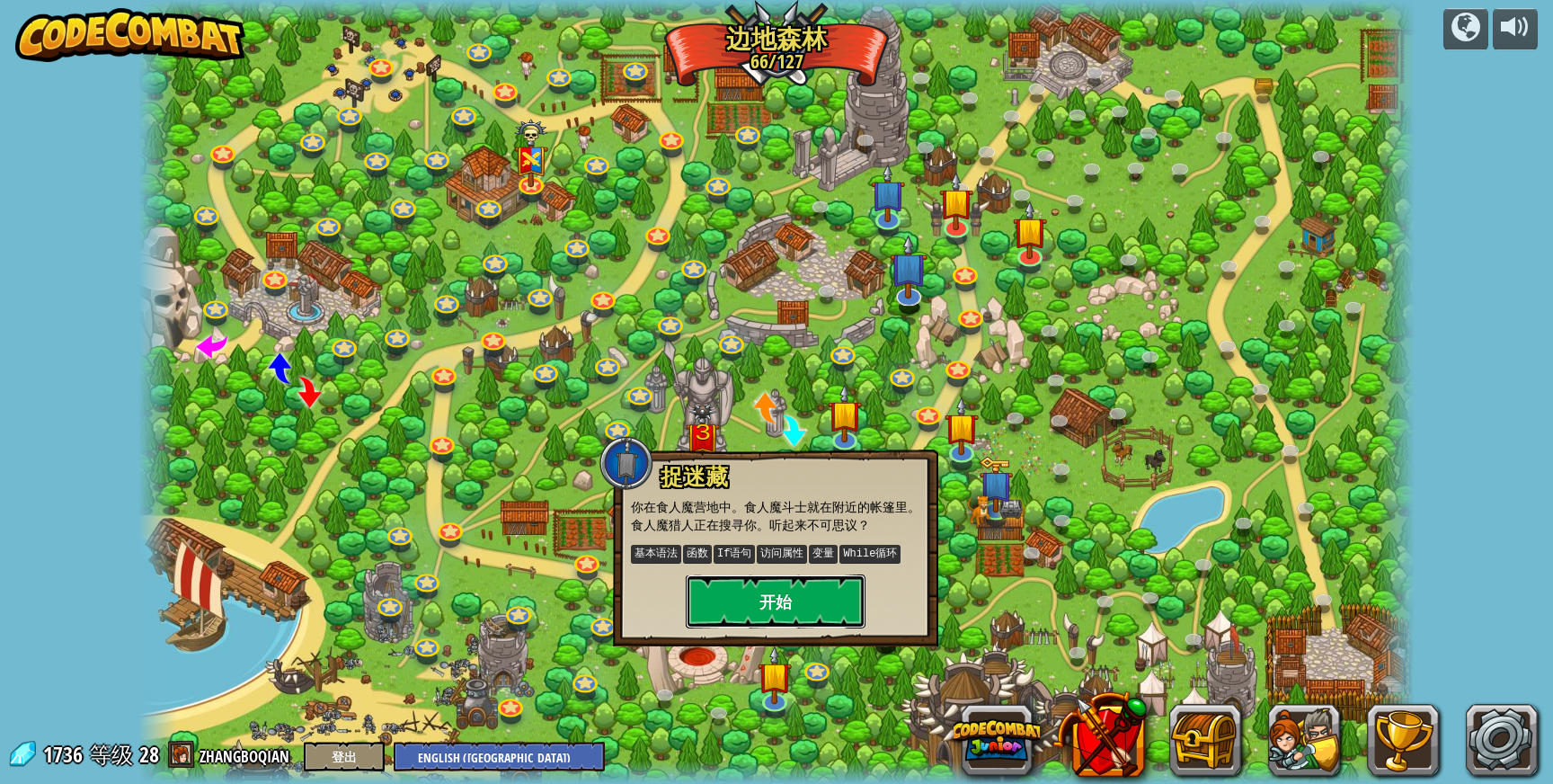
click at [808, 608] on button "开始" at bounding box center [776, 602] width 179 height 54
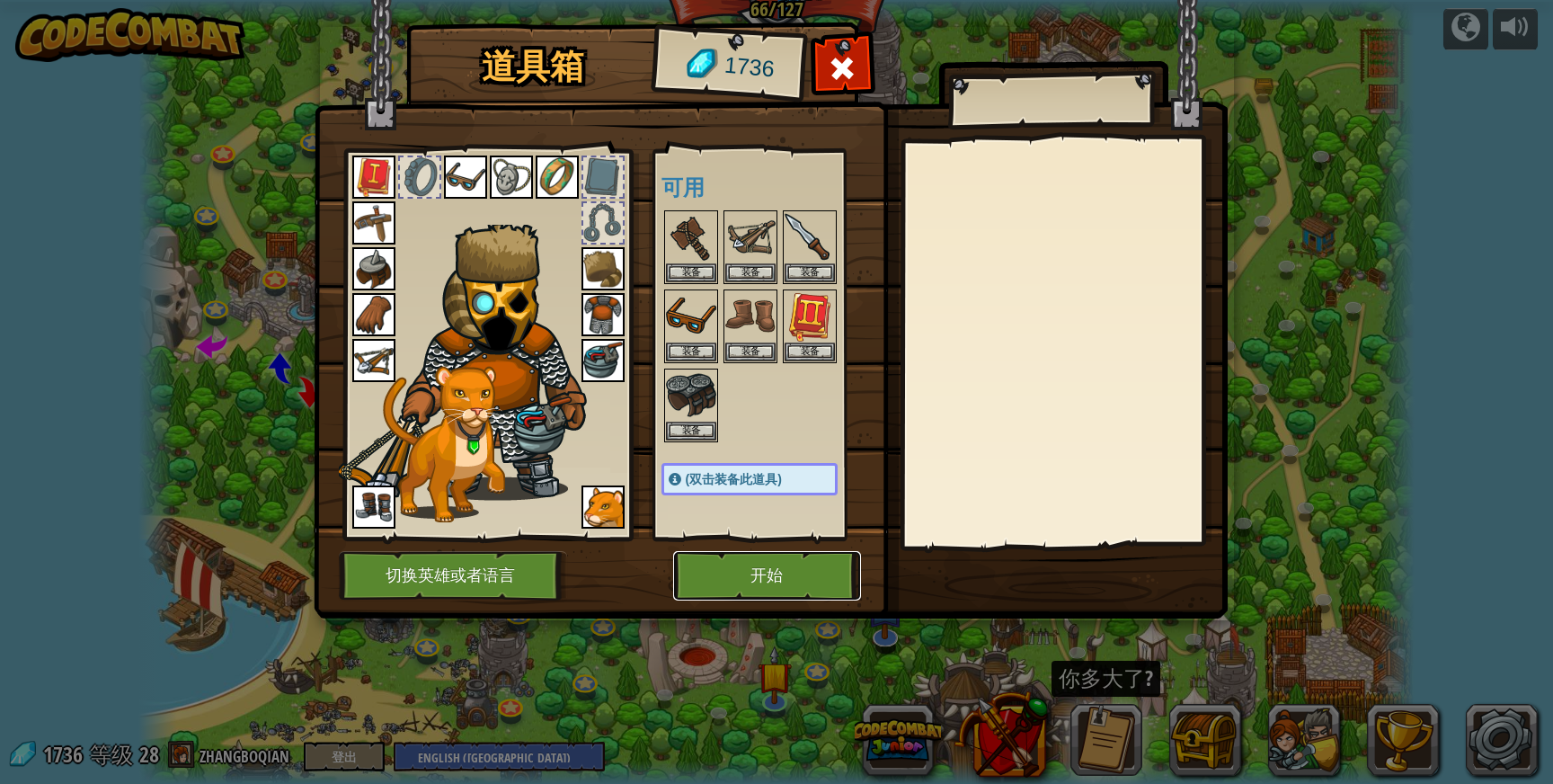
click at [804, 581] on button "开始" at bounding box center [768, 575] width 188 height 49
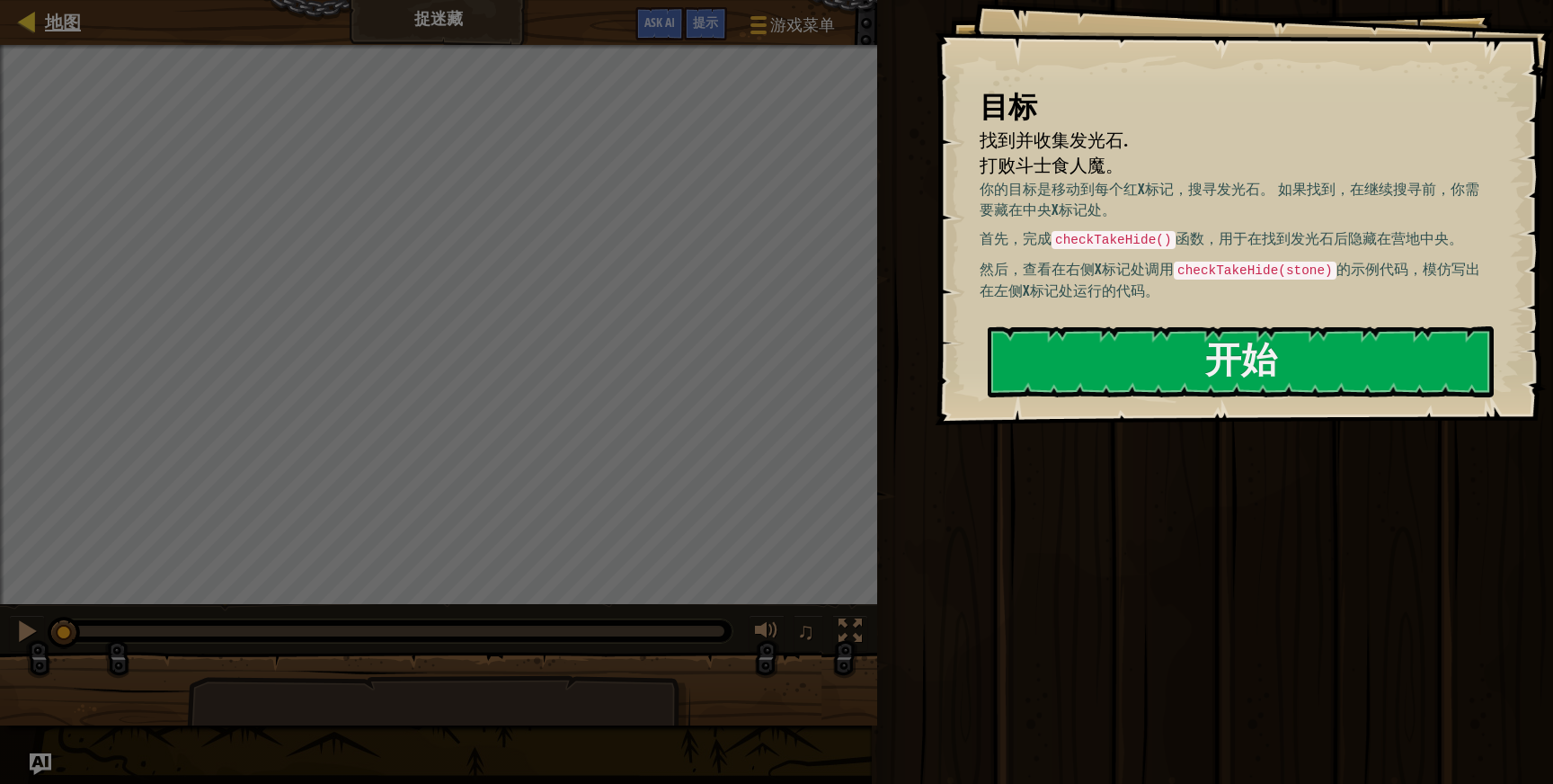
select select "zh-[PERSON_NAME]"
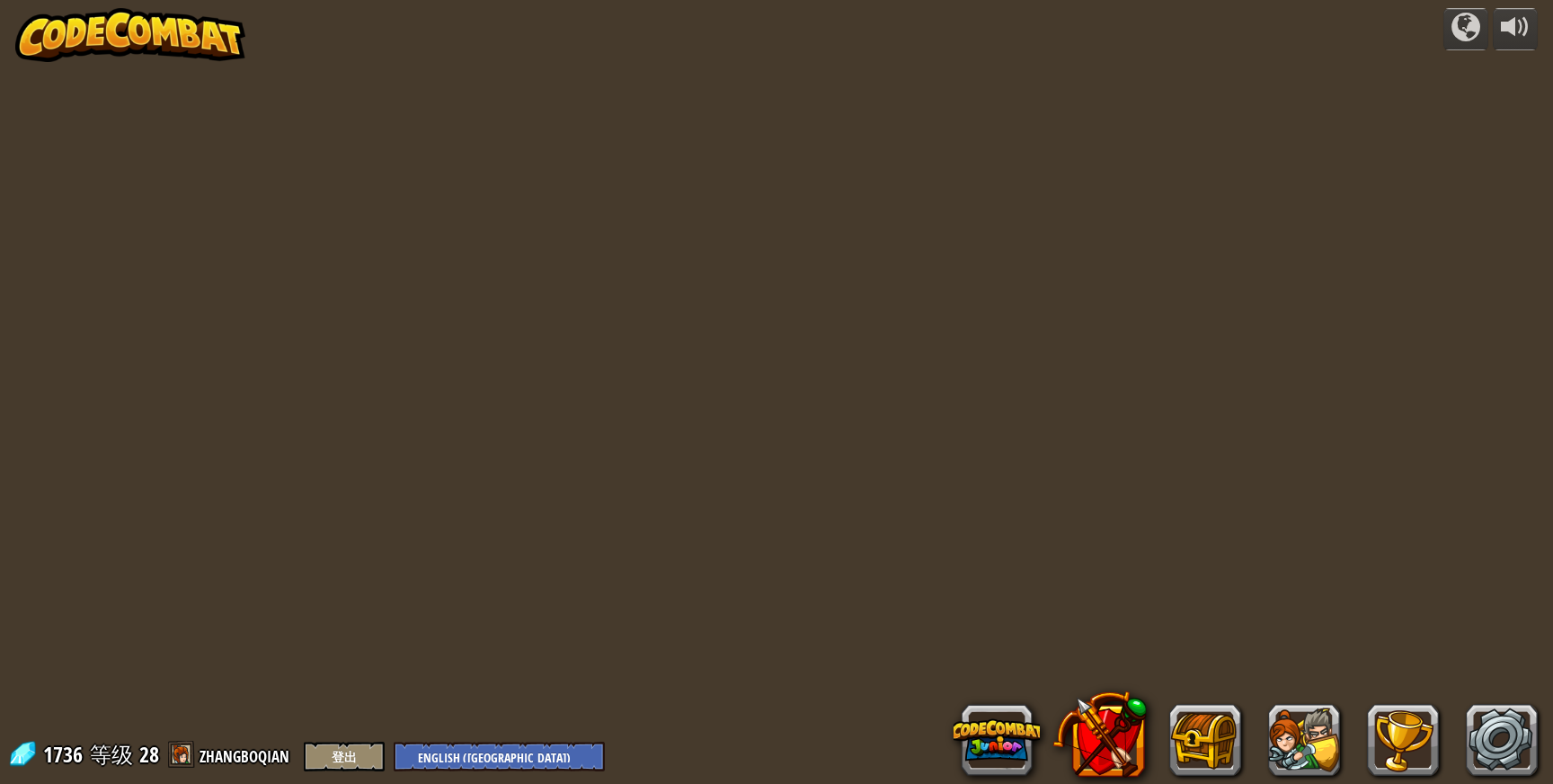
select select "zh-[PERSON_NAME]"
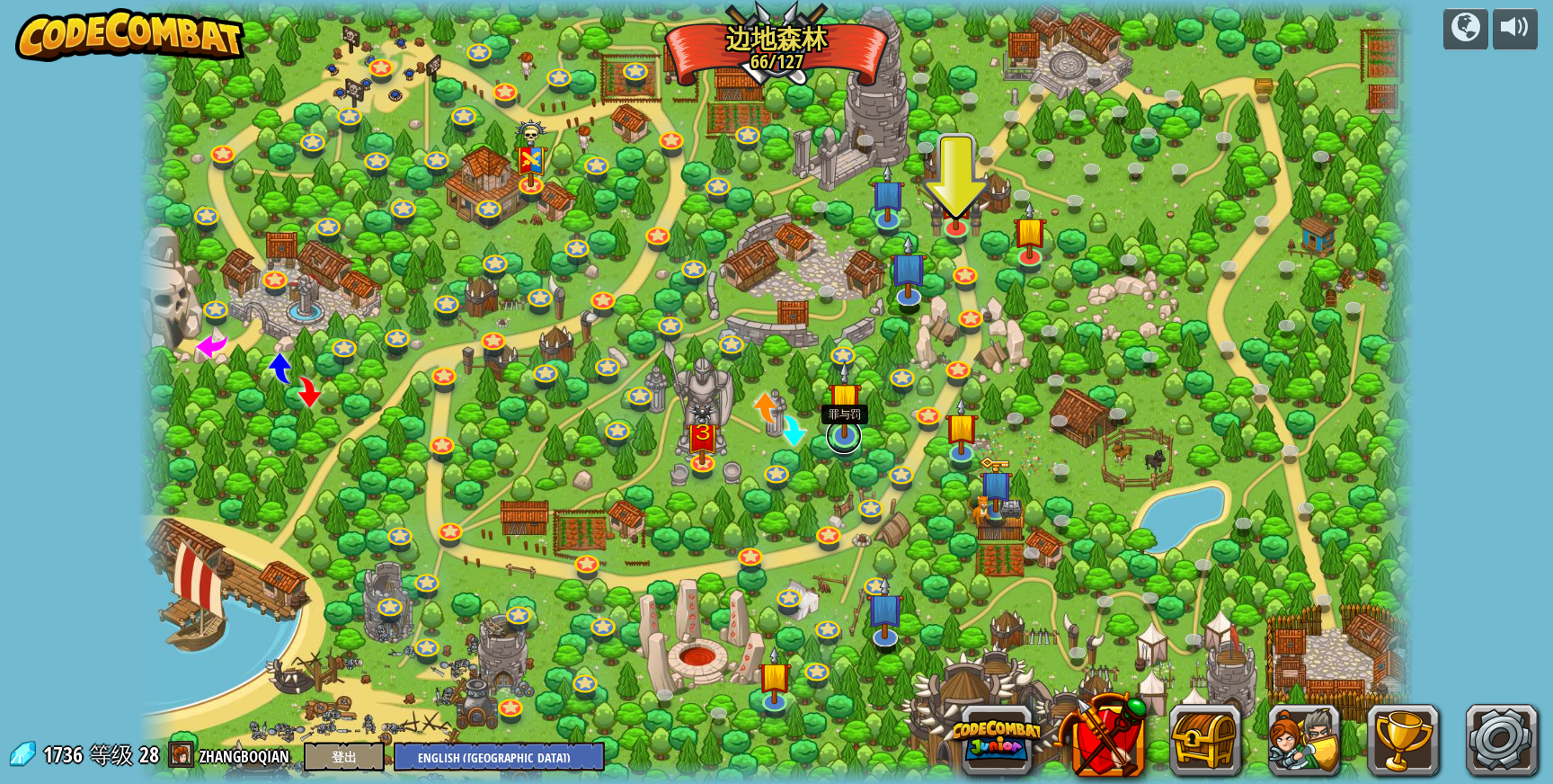
click at [846, 439] on link at bounding box center [843, 435] width 36 height 36
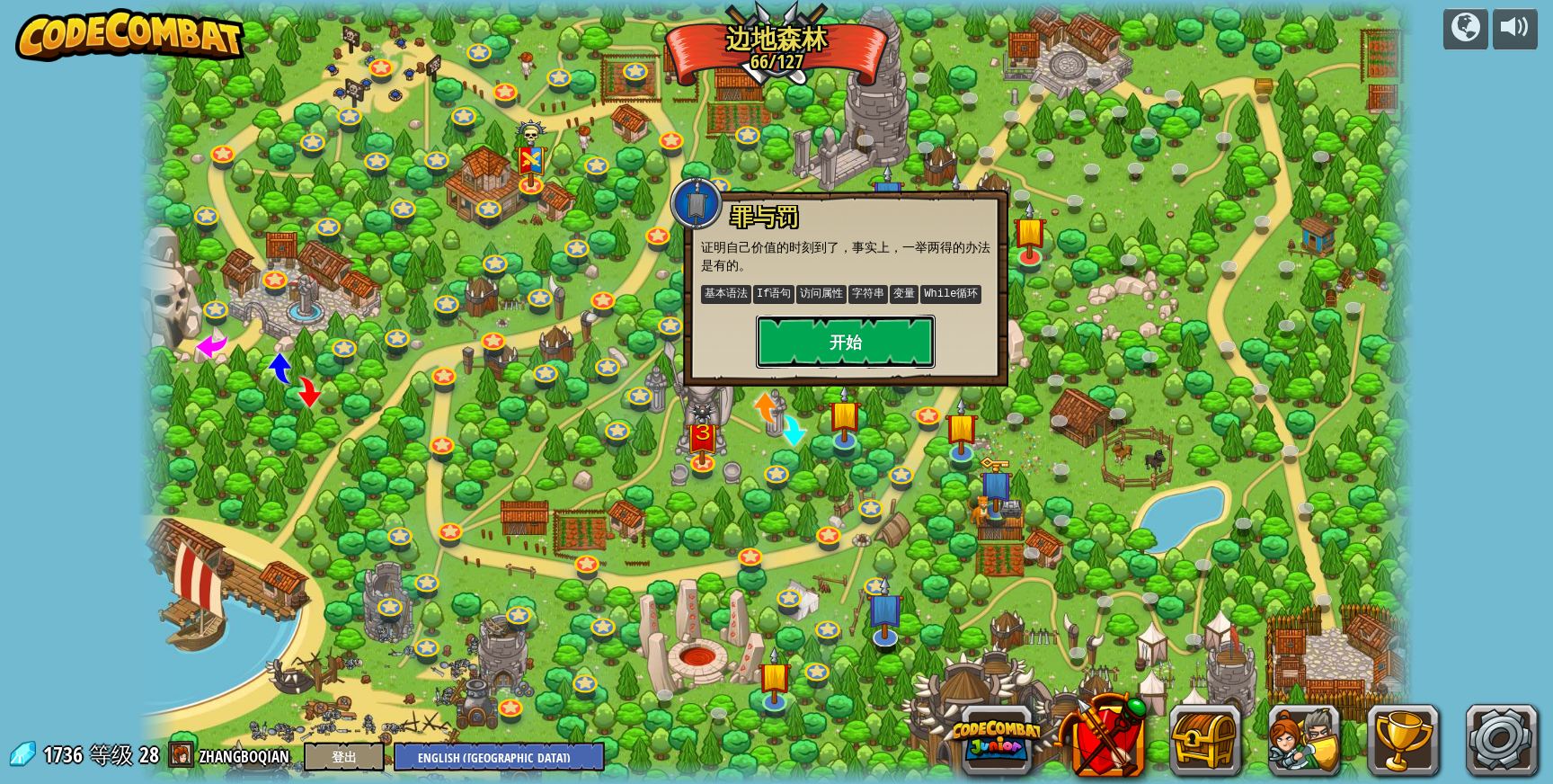
click at [899, 346] on button "开始" at bounding box center [845, 342] width 179 height 54
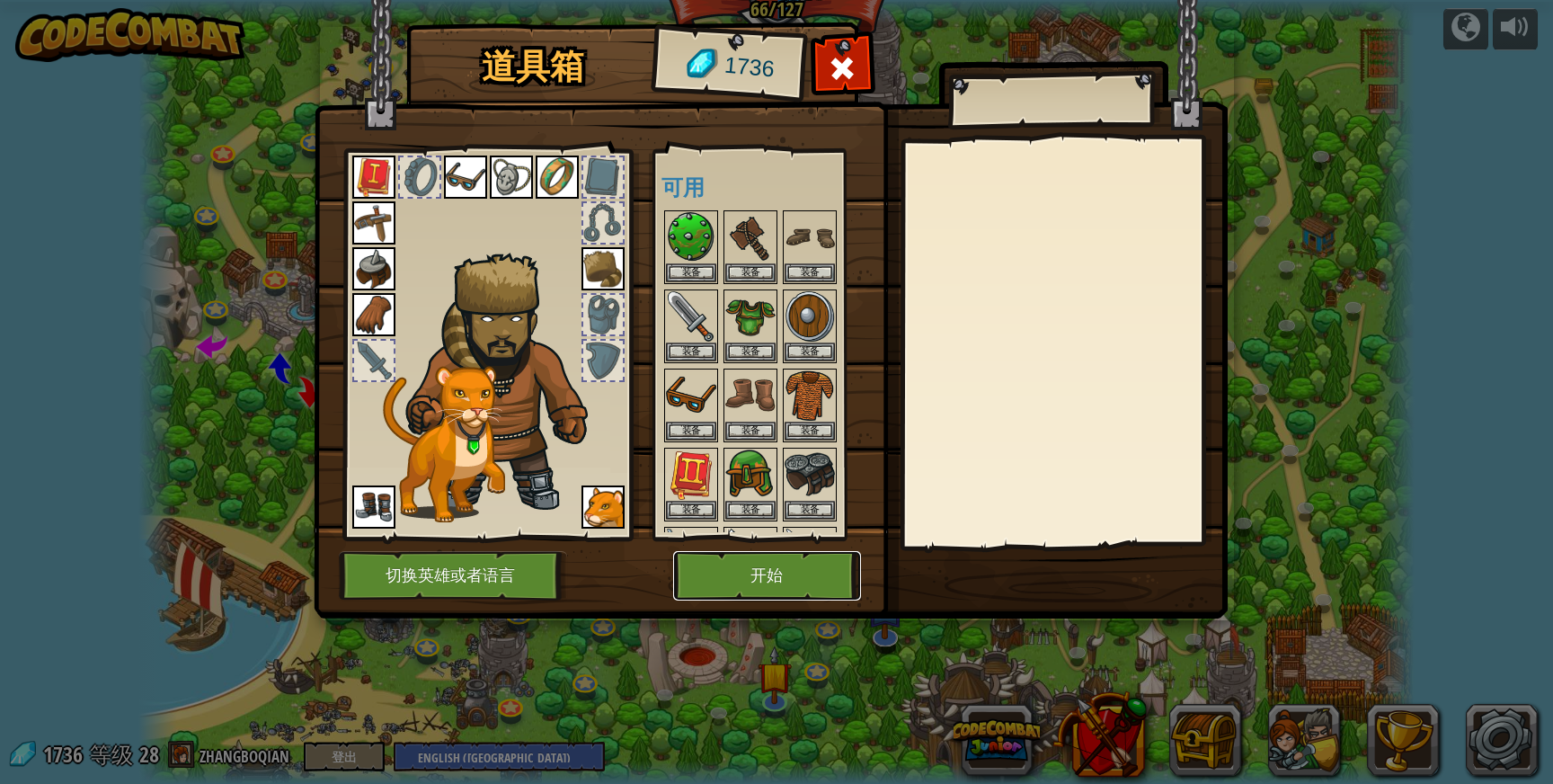
click at [802, 582] on button "开始" at bounding box center [768, 575] width 188 height 49
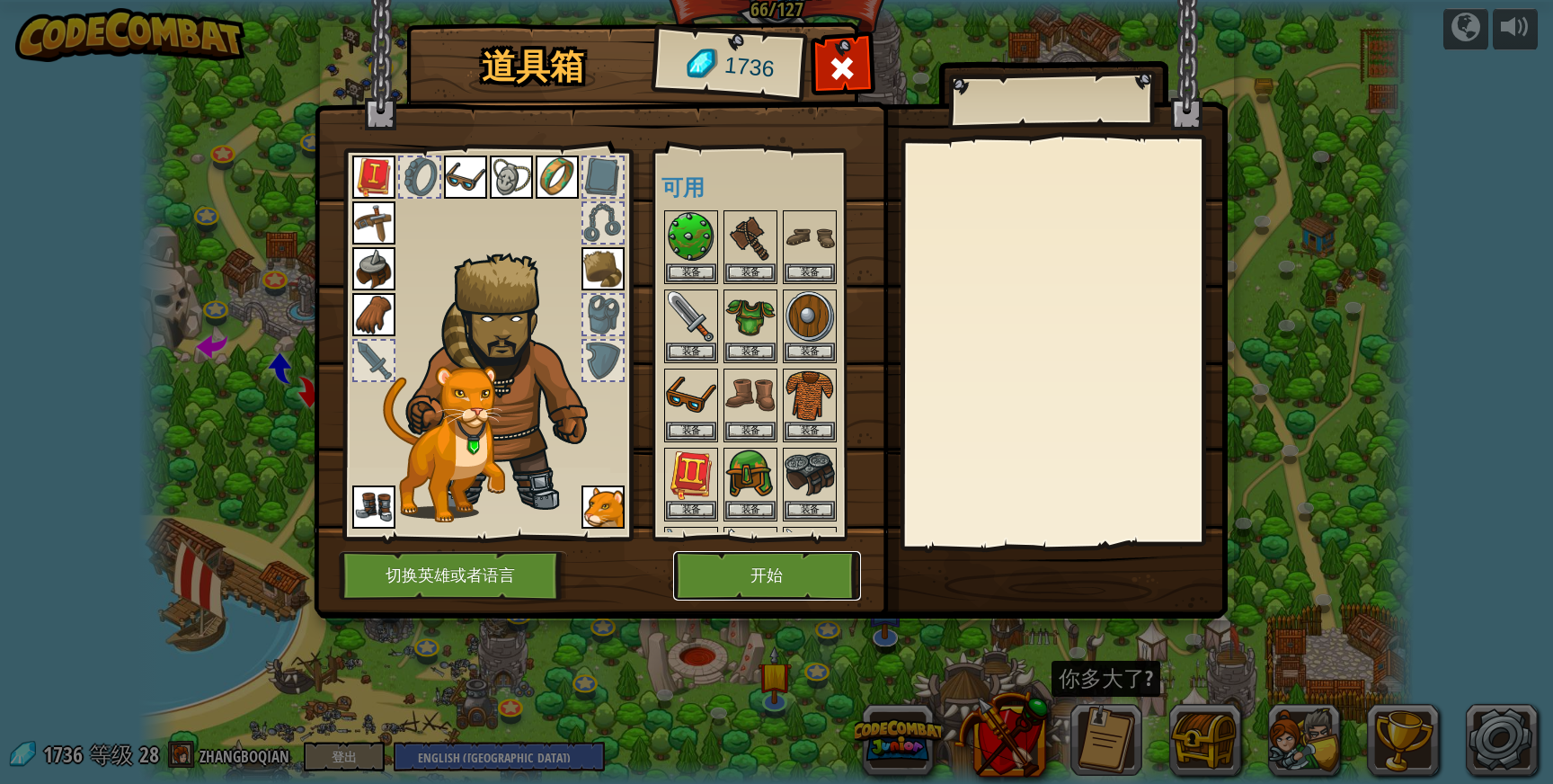
click at [802, 582] on button "开始" at bounding box center [768, 575] width 188 height 49
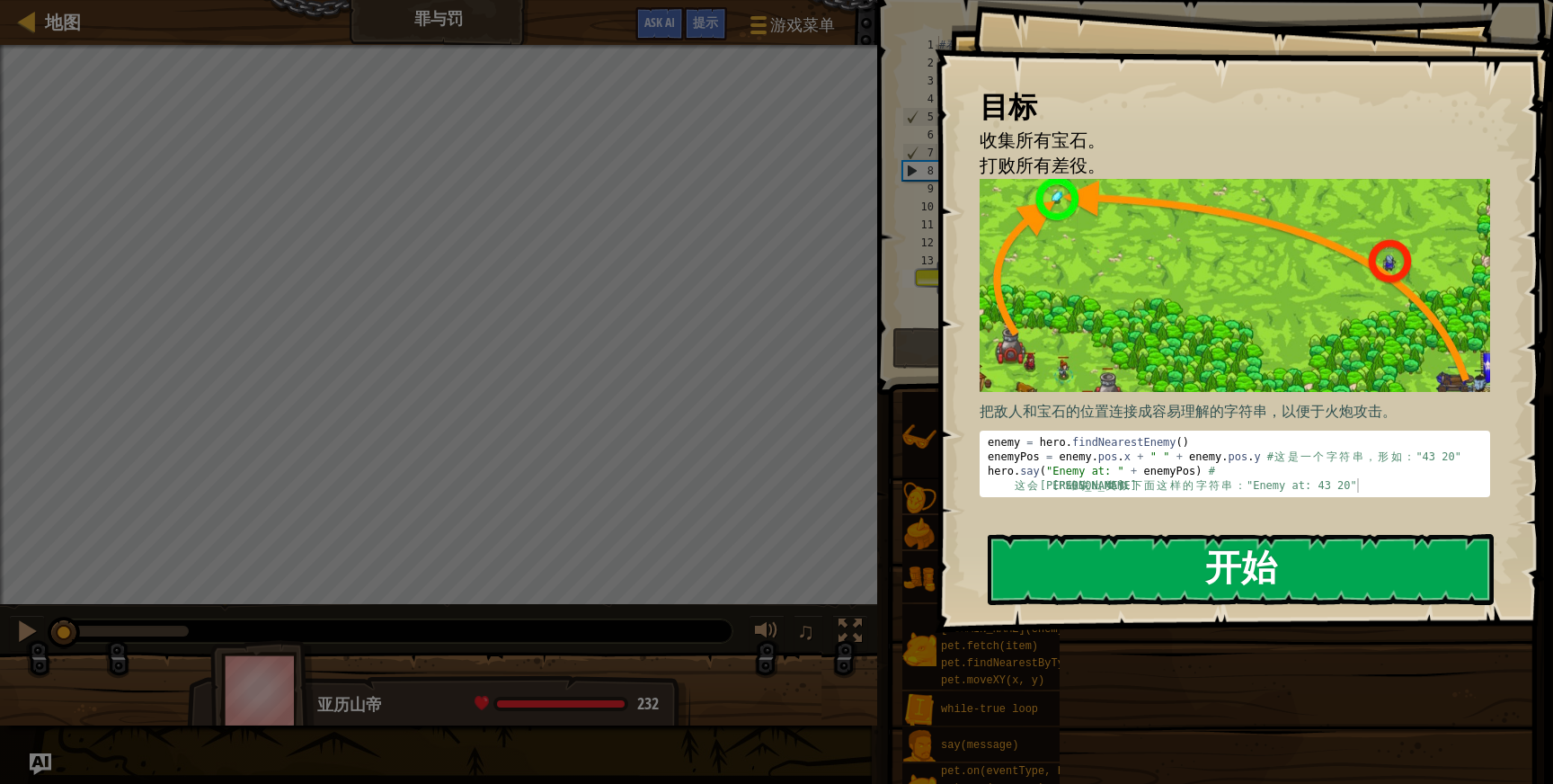
click at [1102, 571] on button "开始" at bounding box center [1241, 569] width 506 height 71
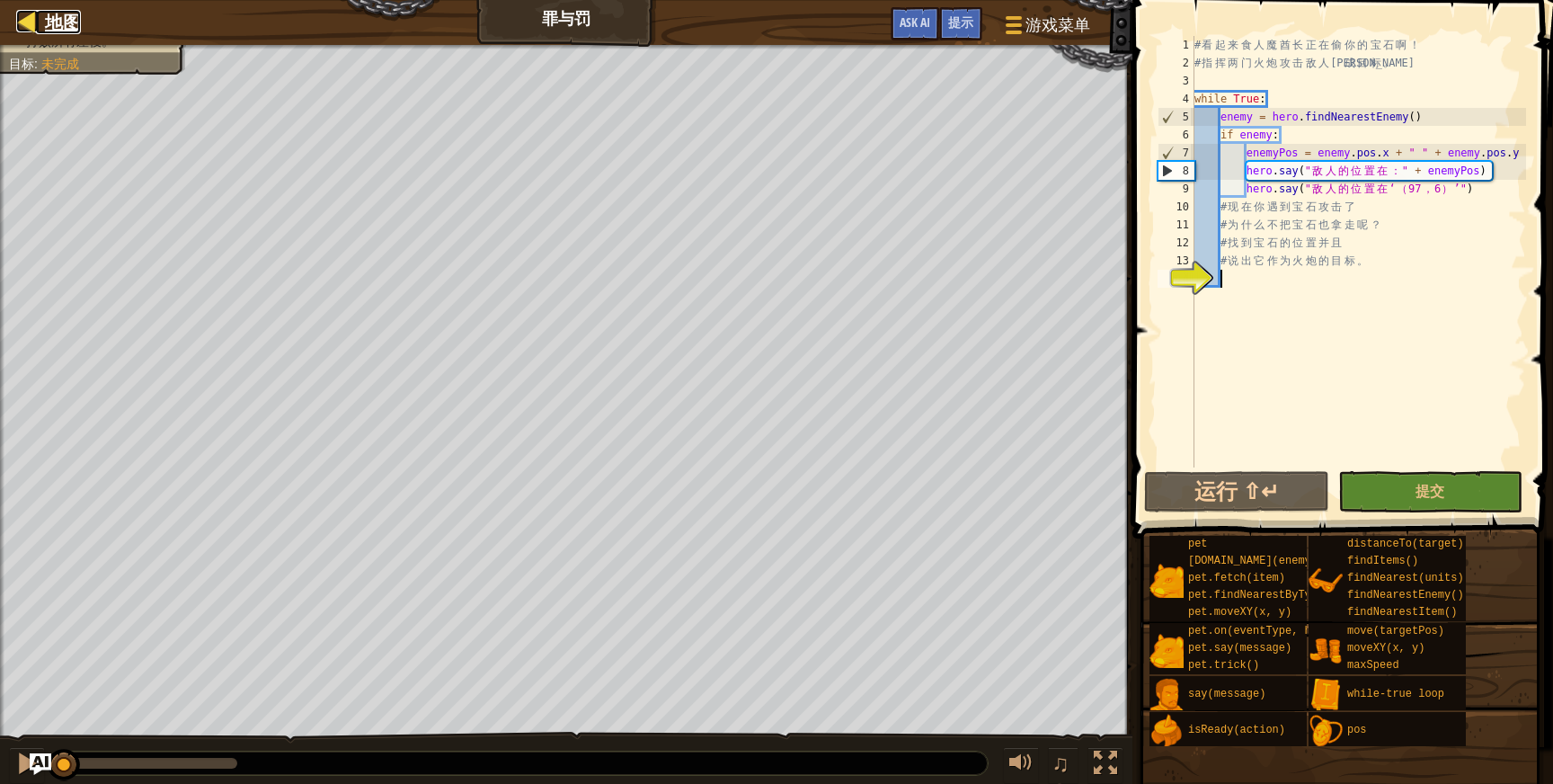
click at [57, 22] on span "地图" at bounding box center [62, 21] width 36 height 24
select select "zh-[PERSON_NAME]"
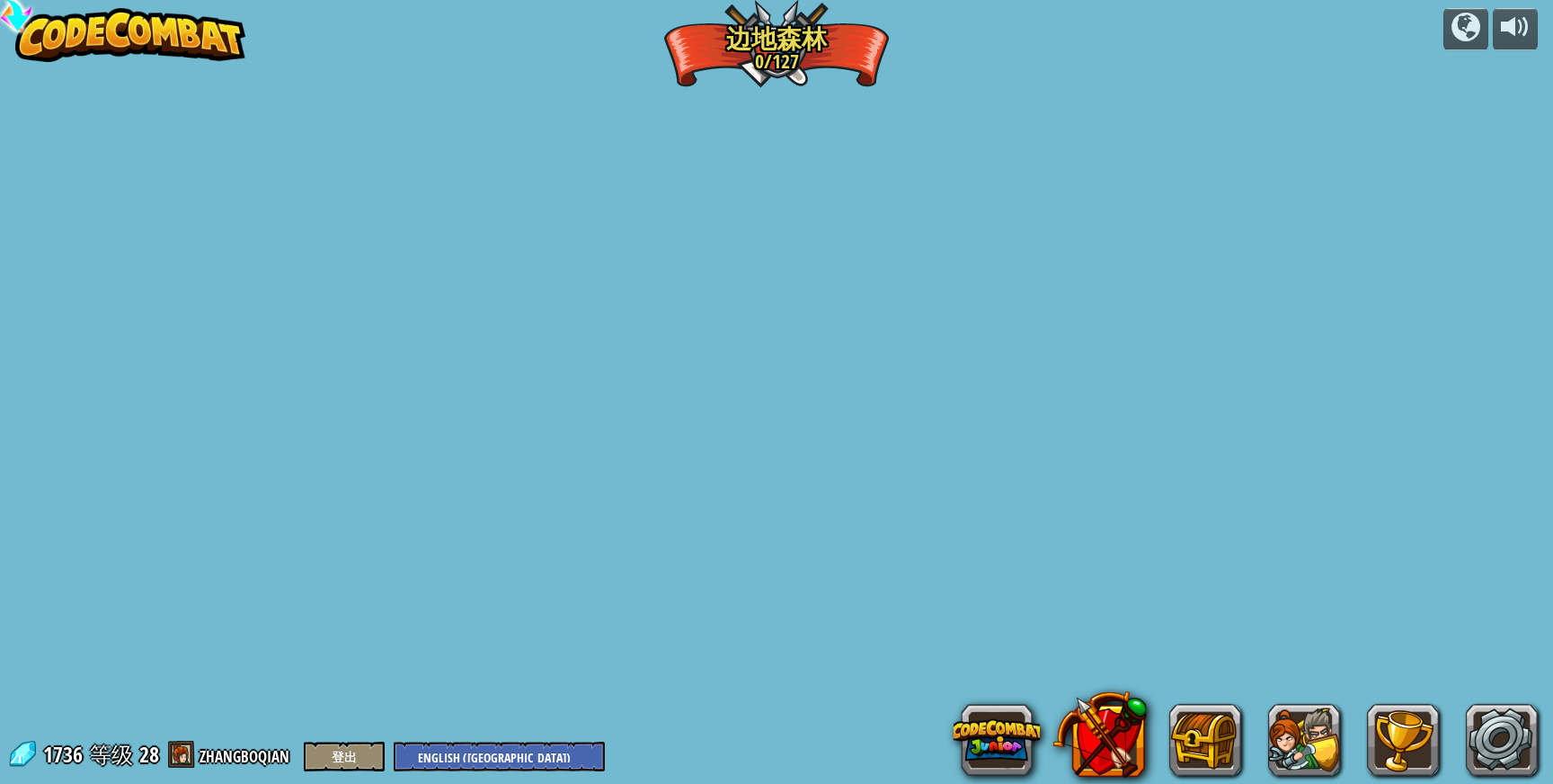
select select "zh-[PERSON_NAME]"
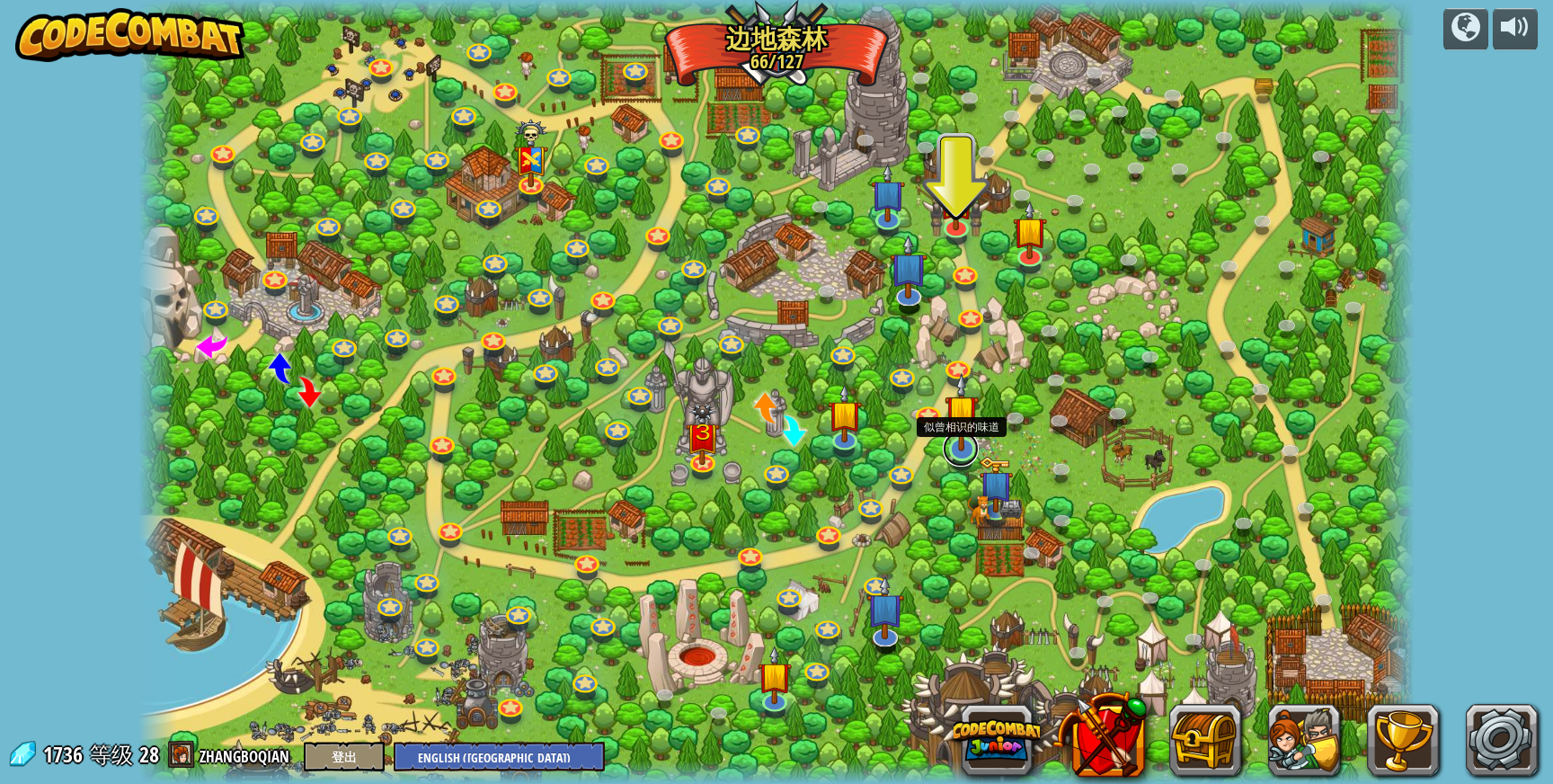
click at [970, 458] on link at bounding box center [961, 448] width 36 height 36
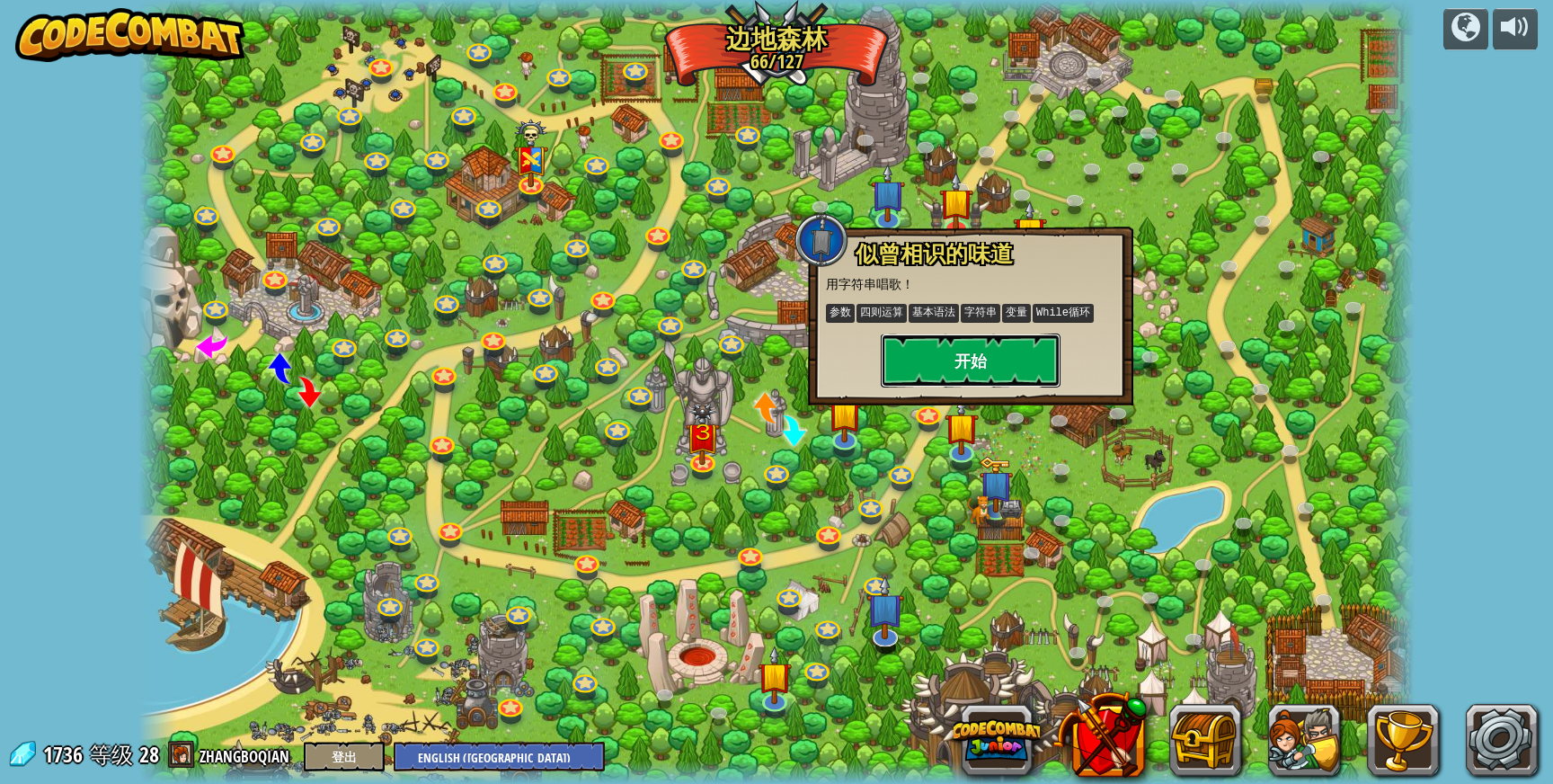
click at [1015, 377] on button "开始" at bounding box center [970, 361] width 179 height 54
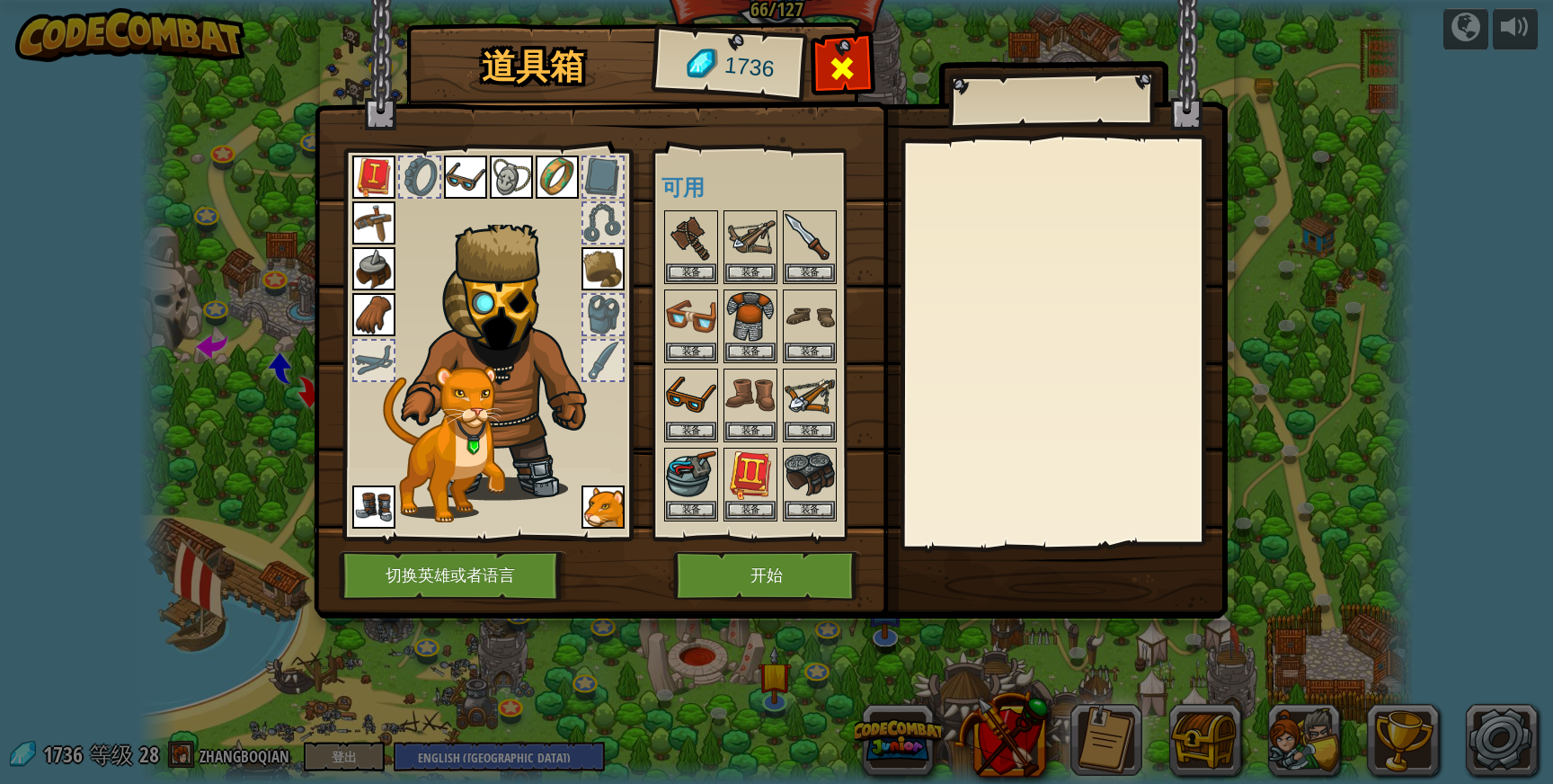
click at [858, 66] on div at bounding box center [842, 73] width 56 height 56
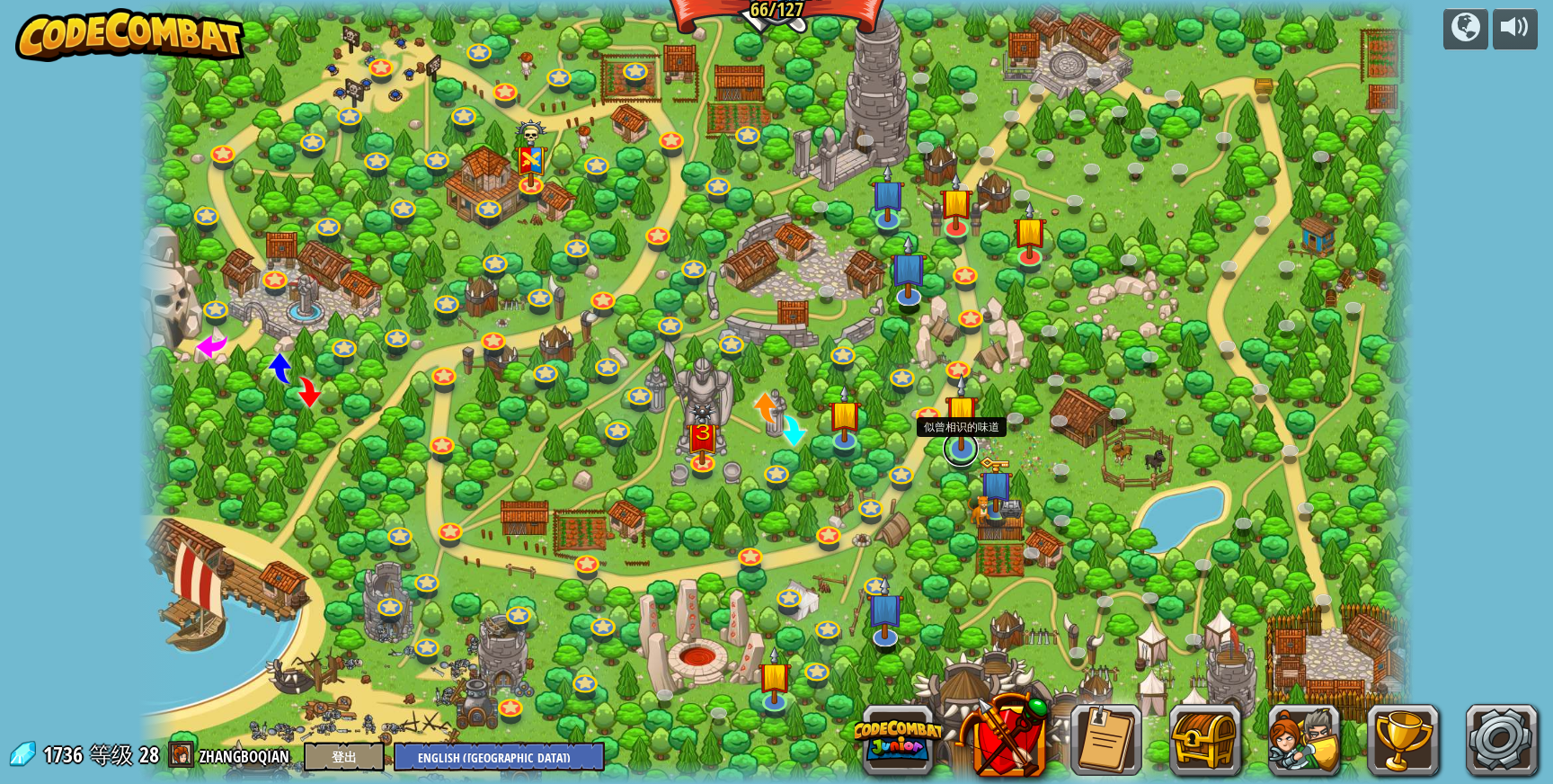
click at [968, 459] on link at bounding box center [961, 448] width 36 height 36
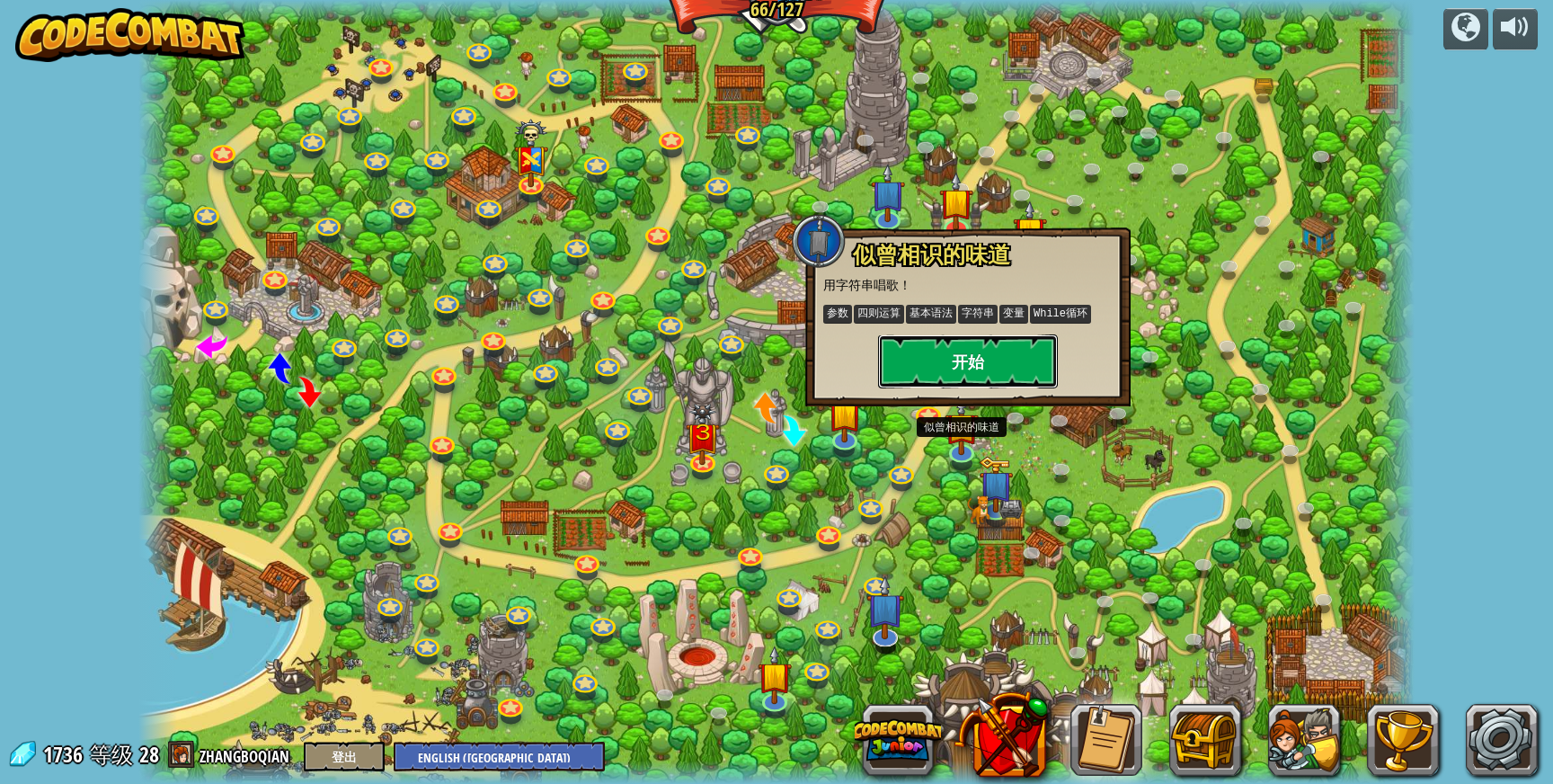
click at [996, 365] on button "开始" at bounding box center [967, 361] width 179 height 54
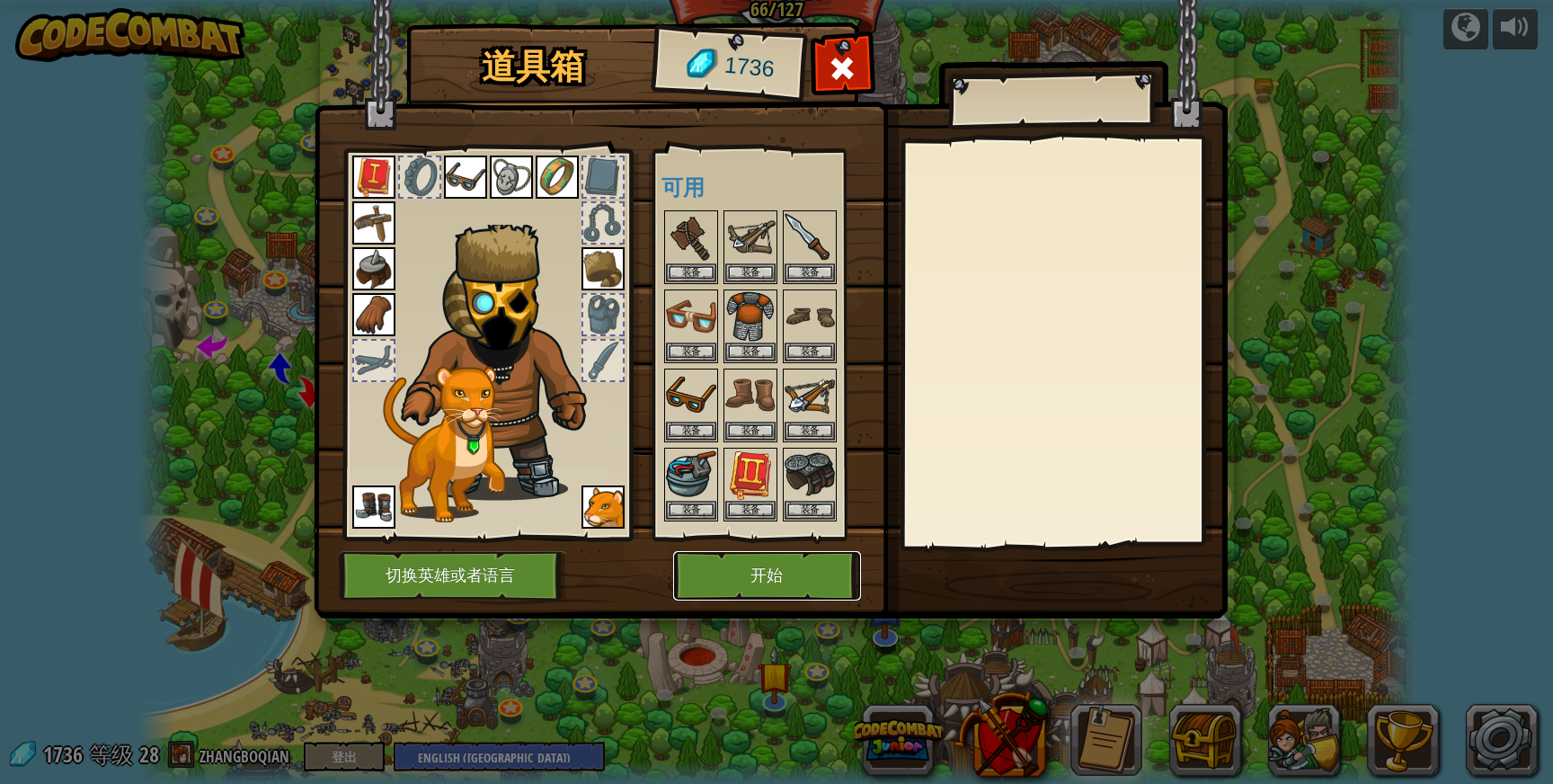
click at [757, 570] on button "开始" at bounding box center [768, 575] width 188 height 49
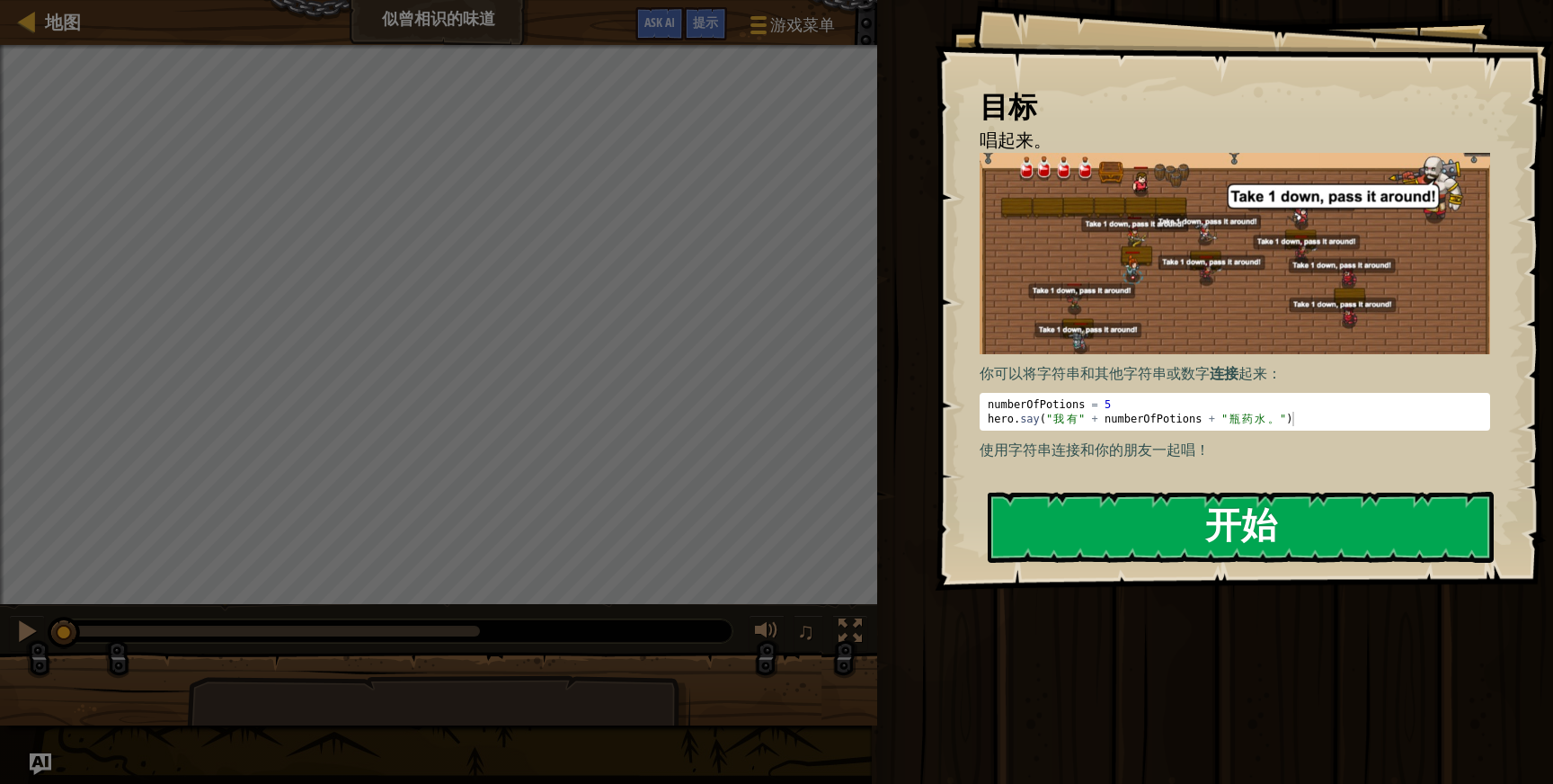
click at [1069, 311] on img at bounding box center [1235, 254] width 511 height 202
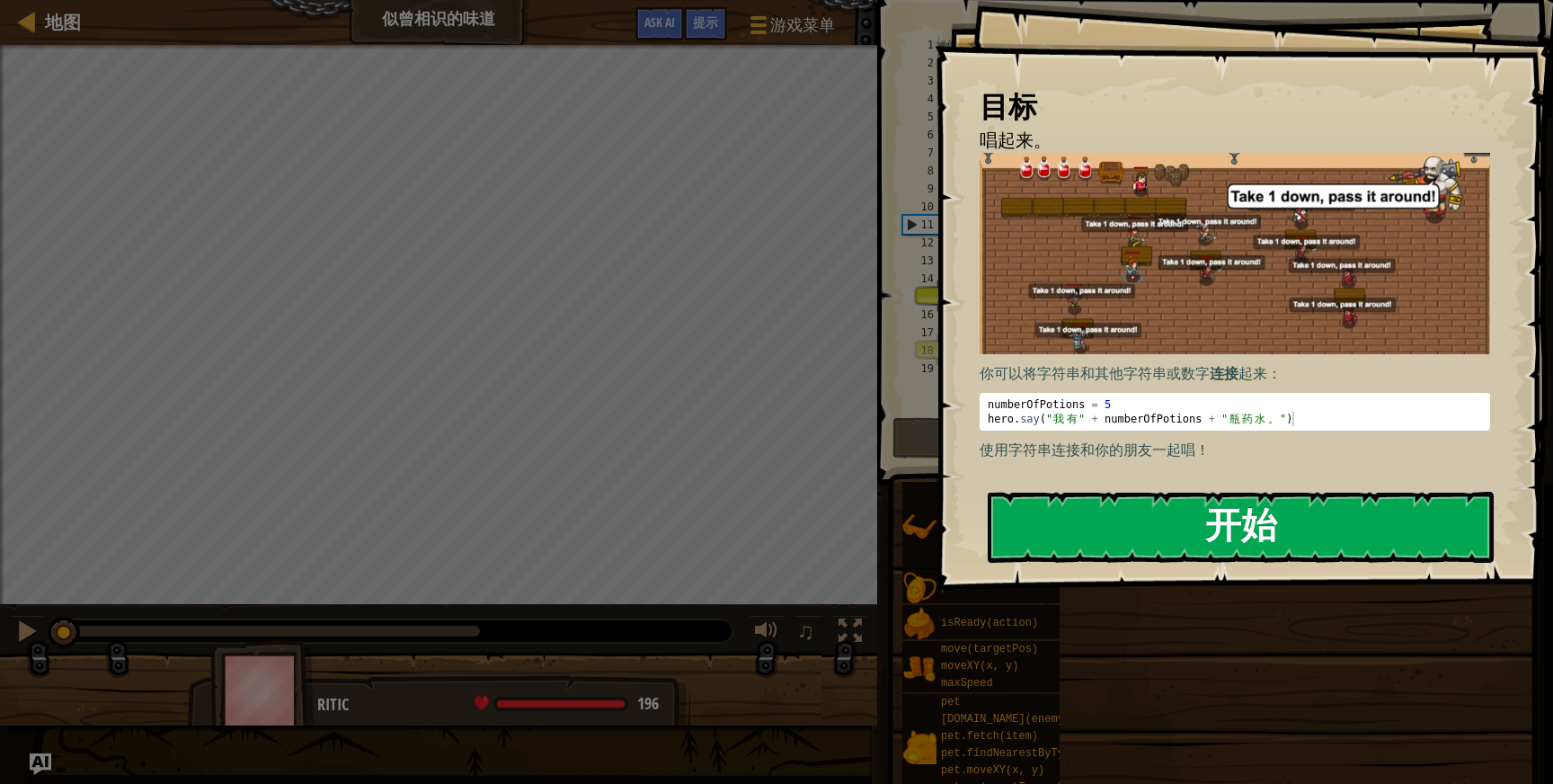
click at [1046, 509] on button "开始" at bounding box center [1241, 526] width 506 height 71
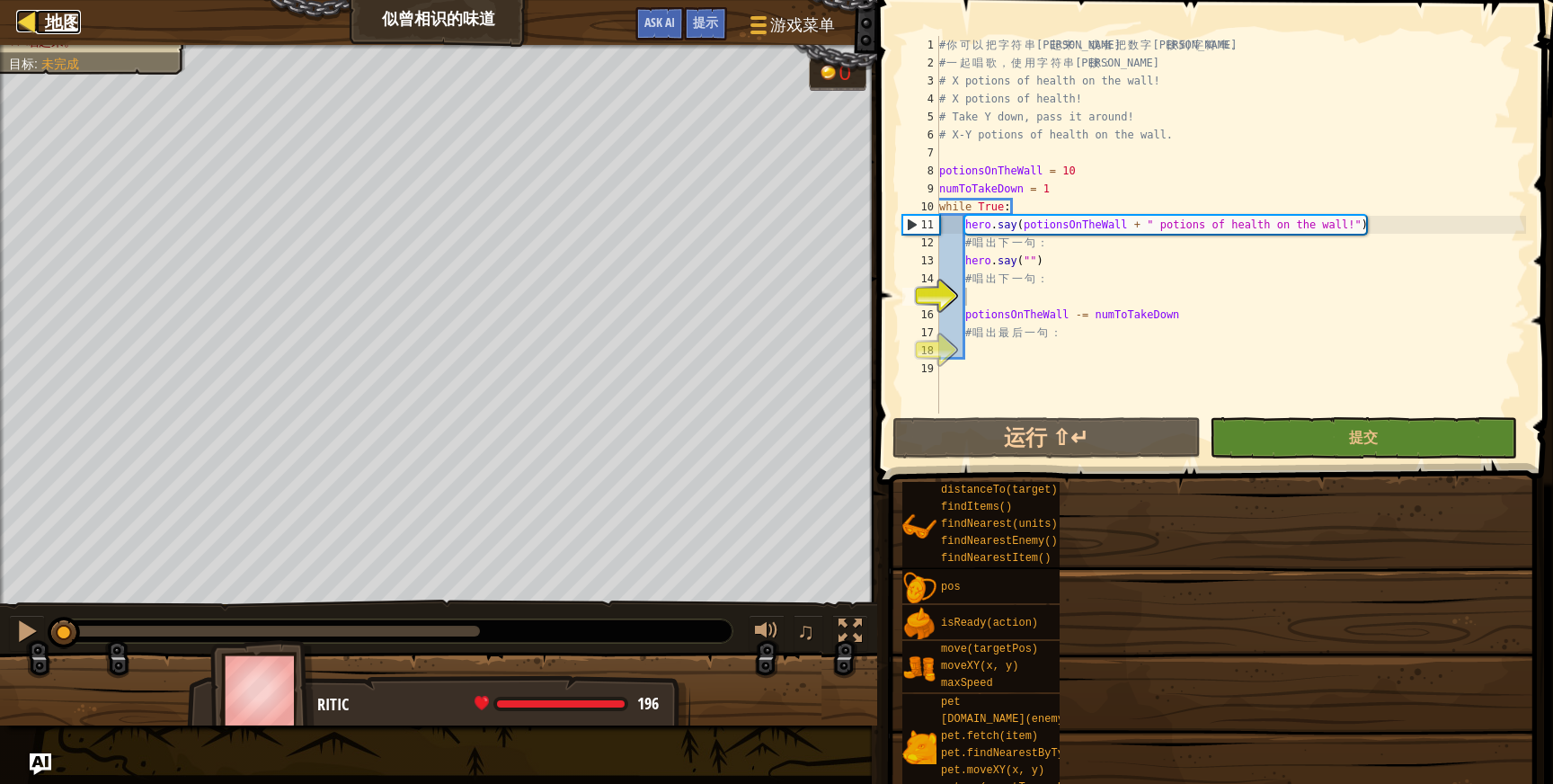
click at [47, 33] on span "地图" at bounding box center [62, 21] width 36 height 24
select select "zh-[PERSON_NAME]"
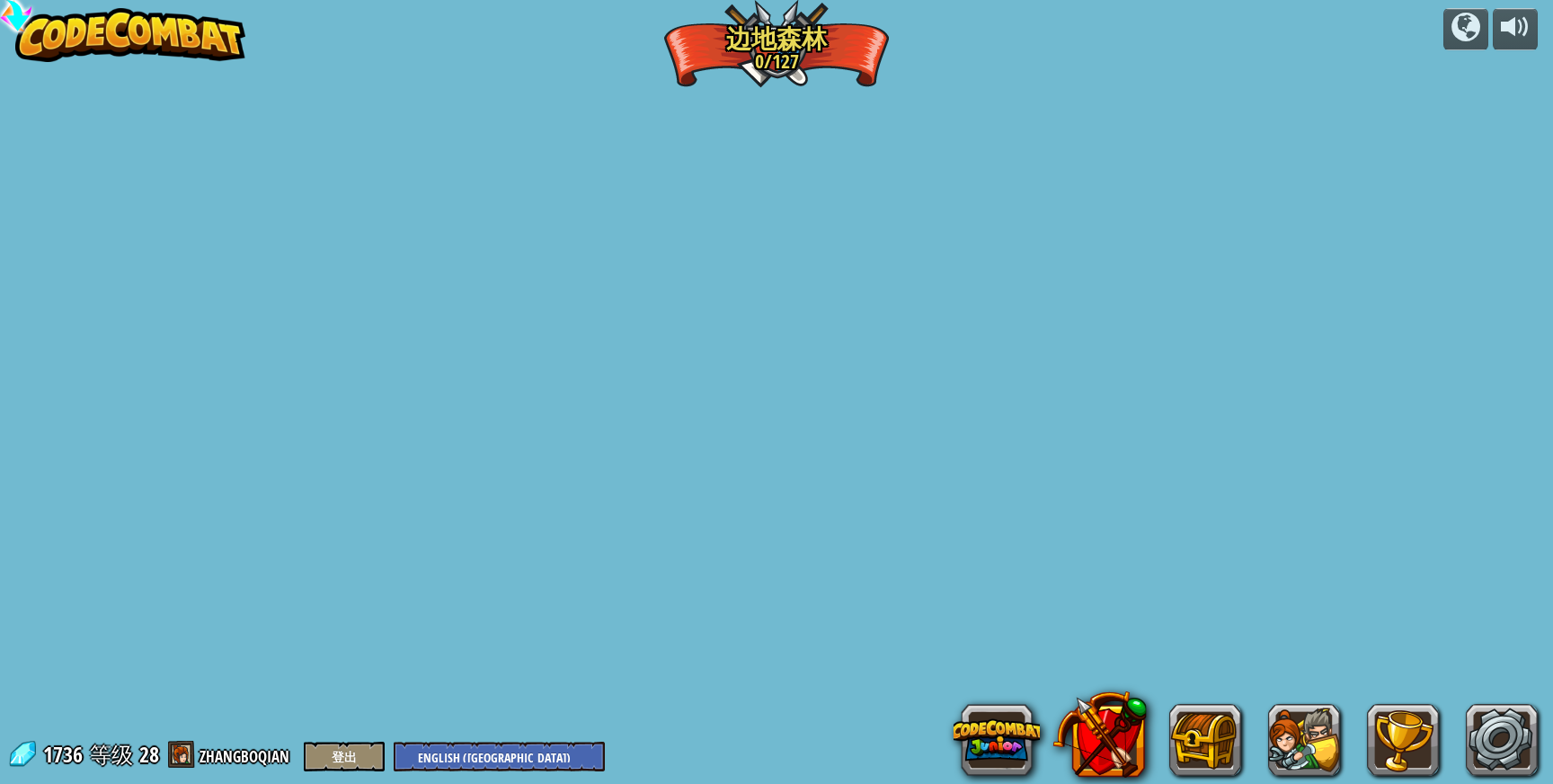
select select "zh-[PERSON_NAME]"
